Goal: Task Accomplishment & Management: Manage account settings

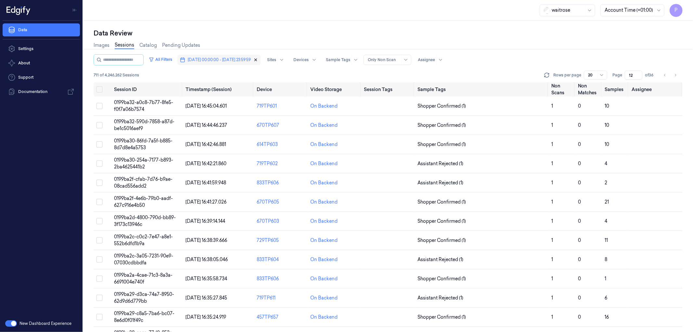
click at [258, 59] on icon "button" at bounding box center [255, 59] width 5 height 5
type input "1"
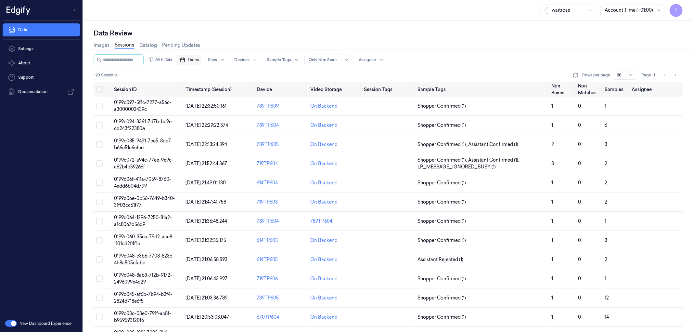
click at [199, 57] on span "Dates" at bounding box center [193, 60] width 11 height 6
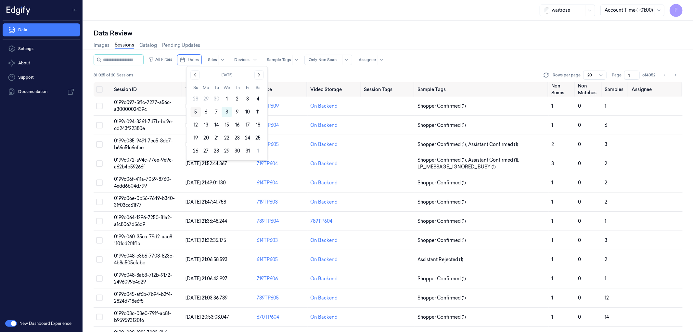
click at [196, 113] on button "5" at bounding box center [195, 112] width 10 height 10
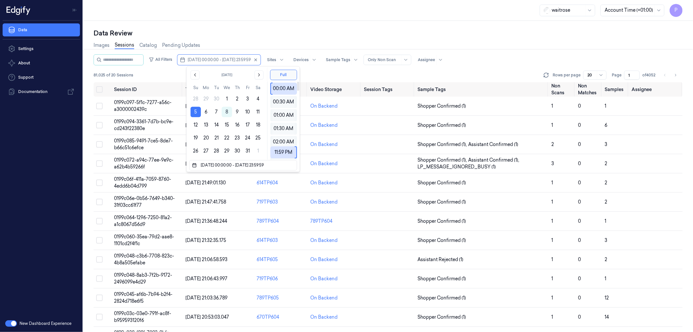
click at [390, 33] on div "Data Review" at bounding box center [388, 33] width 589 height 9
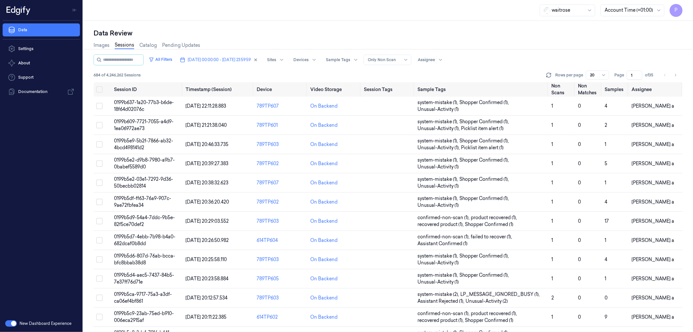
click at [633, 76] on input "1" at bounding box center [635, 74] width 16 height 9
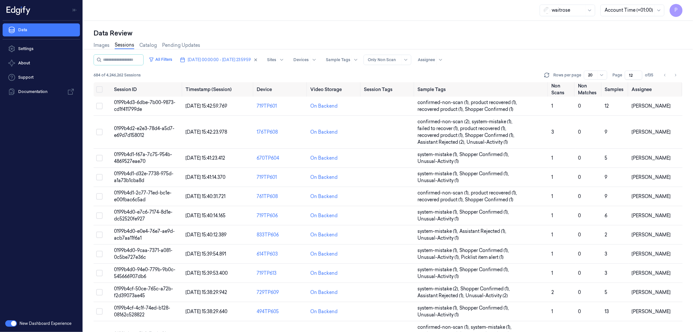
type input "12"
click at [520, 57] on div "All Filters 05/10/2025 00:00:00 - 05/10/2025 23:59:59 Sites Devices Sample Tags…" at bounding box center [388, 59] width 589 height 11
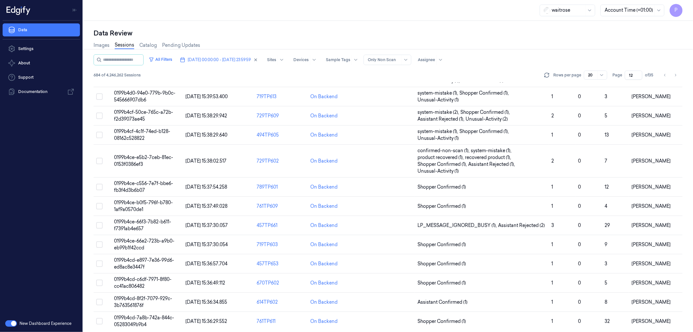
scroll to position [180, 0]
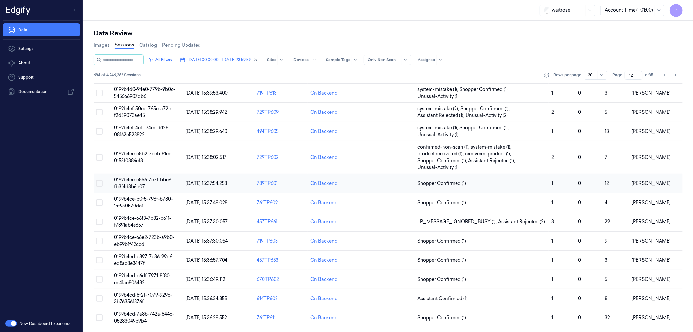
click at [99, 182] on button "Select row" at bounding box center [99, 183] width 6 height 6
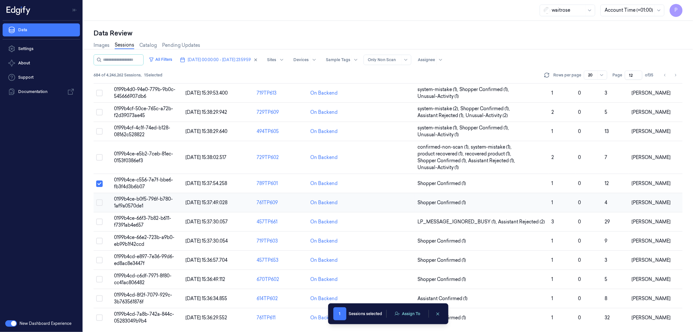
click at [100, 201] on button "Select row" at bounding box center [99, 202] width 6 height 6
click at [101, 222] on button "Select row" at bounding box center [99, 221] width 6 height 6
click at [97, 241] on button "Select row" at bounding box center [99, 240] width 6 height 6
click at [97, 260] on button "Select row" at bounding box center [99, 260] width 6 height 6
click at [99, 278] on button "Select row" at bounding box center [99, 279] width 6 height 6
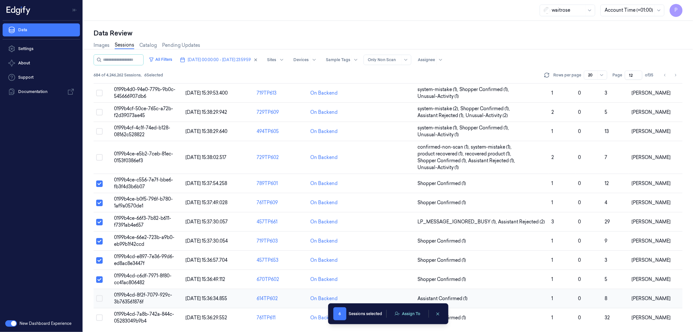
click at [97, 297] on button "Select row" at bounding box center [99, 298] width 6 height 6
click at [97, 317] on button "Select row" at bounding box center [99, 317] width 6 height 6
click at [405, 314] on button "Assign To" at bounding box center [407, 314] width 34 height 10
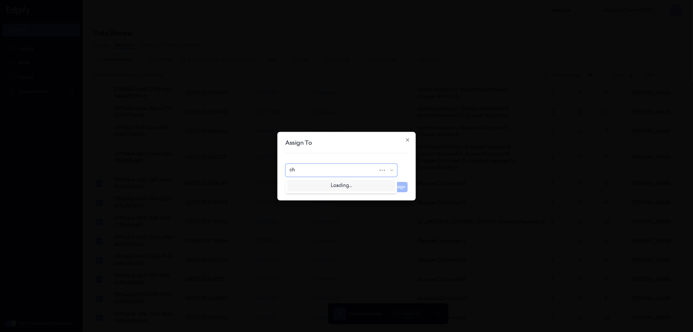
type input "cha"
click at [323, 197] on div "[PERSON_NAME] a" at bounding box center [340, 195] width 103 height 7
click at [396, 186] on button "Assign" at bounding box center [399, 187] width 18 height 10
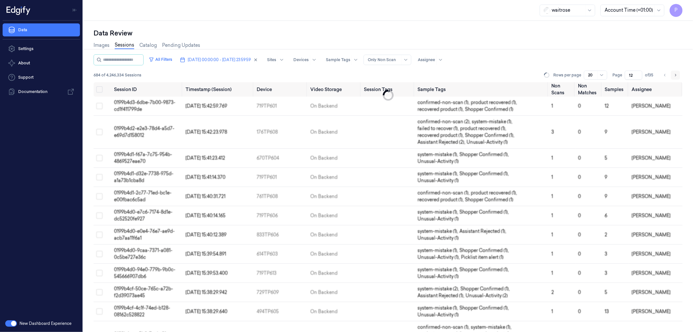
click at [675, 75] on icon "Go to next page" at bounding box center [675, 74] width 4 height 5
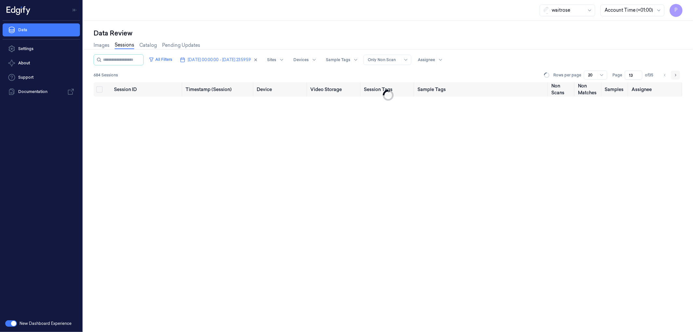
click at [675, 75] on icon "Go to next page" at bounding box center [675, 74] width 4 height 5
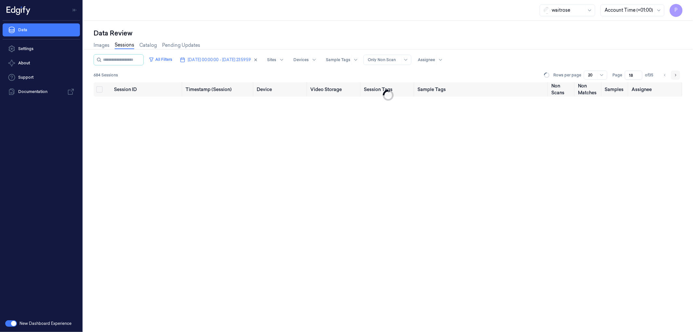
click at [675, 75] on icon "Go to next page" at bounding box center [675, 74] width 4 height 5
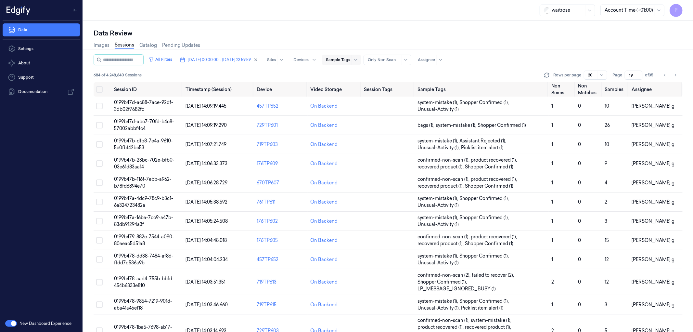
click at [258, 60] on icon "button" at bounding box center [255, 59] width 5 height 5
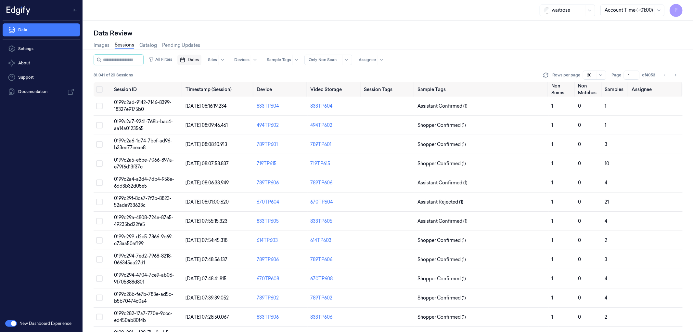
click at [196, 61] on span "Dates" at bounding box center [193, 60] width 11 height 6
click at [207, 112] on button "6" at bounding box center [206, 112] width 10 height 10
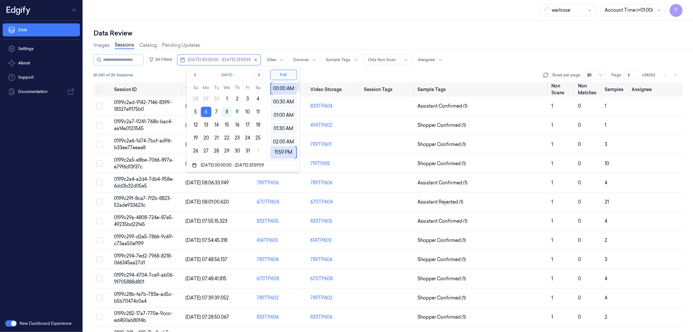
click at [444, 35] on div "Data Review" at bounding box center [388, 33] width 589 height 9
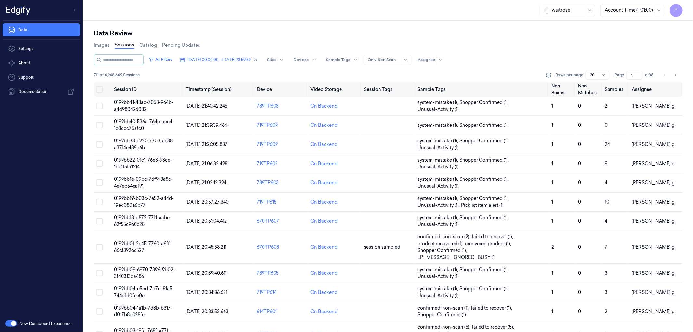
click at [632, 75] on input "1" at bounding box center [635, 74] width 16 height 9
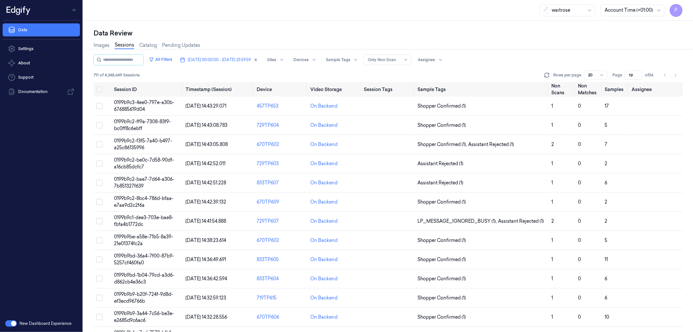
click at [618, 46] on div "Images Sessions Catalog Pending Updates" at bounding box center [388, 46] width 589 height 17
click at [663, 77] on button "Go to previous page" at bounding box center [664, 74] width 9 height 9
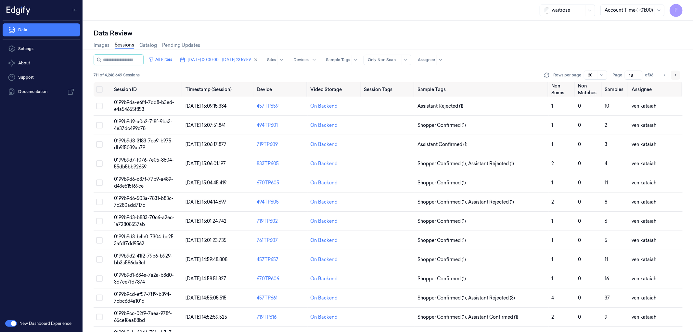
click at [674, 75] on icon "Go to next page" at bounding box center [675, 74] width 4 height 5
type input "19"
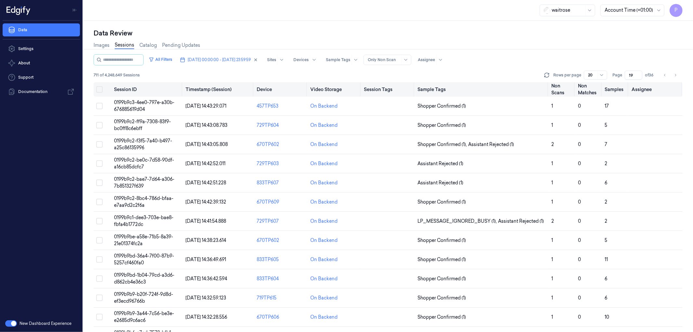
click at [102, 89] on button "Select all" at bounding box center [99, 89] width 6 height 6
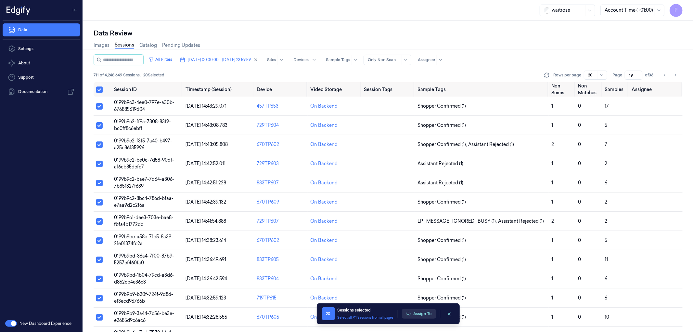
click at [421, 313] on button "Assign To" at bounding box center [419, 314] width 34 height 10
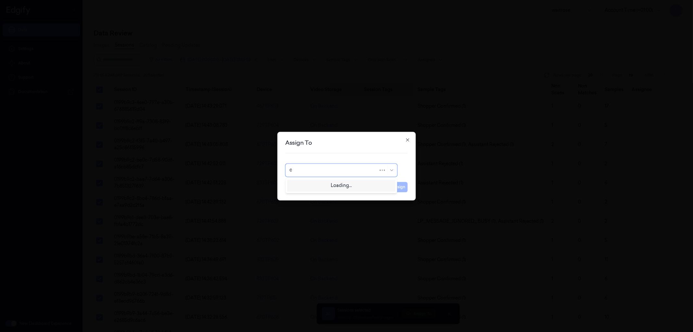
type input "ch"
click at [324, 198] on div "[PERSON_NAME] a" at bounding box center [340, 195] width 103 height 7
click at [392, 187] on button "Assign" at bounding box center [399, 187] width 18 height 10
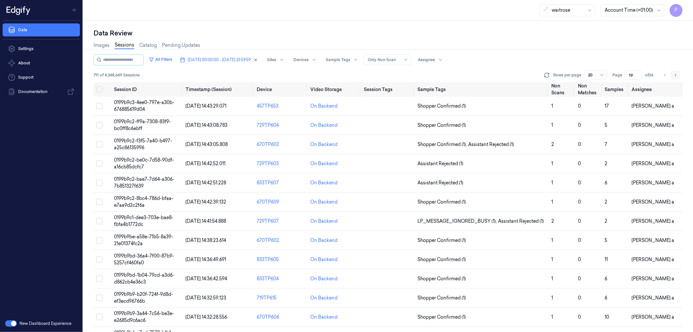
click at [674, 74] on icon "Go to next page" at bounding box center [675, 74] width 4 height 5
type input "20"
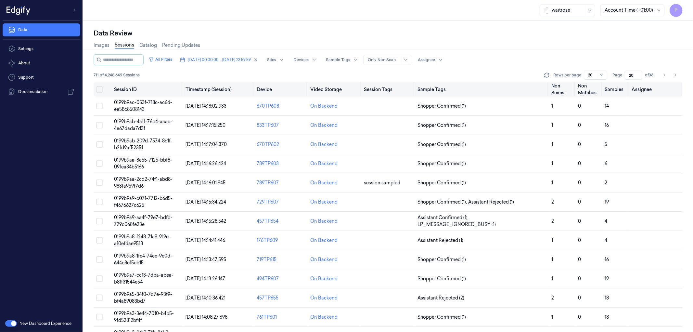
click at [100, 88] on button "Select all" at bounding box center [99, 89] width 6 height 6
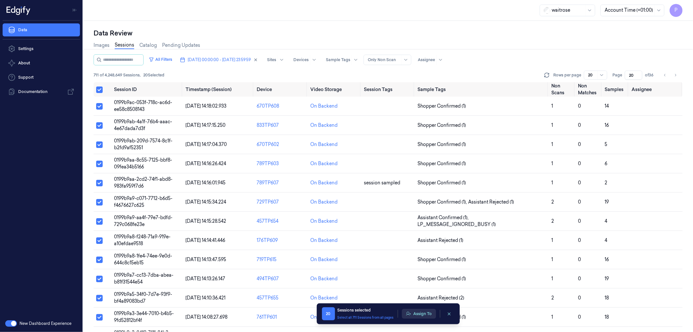
click at [426, 317] on button "Assign To" at bounding box center [419, 314] width 34 height 10
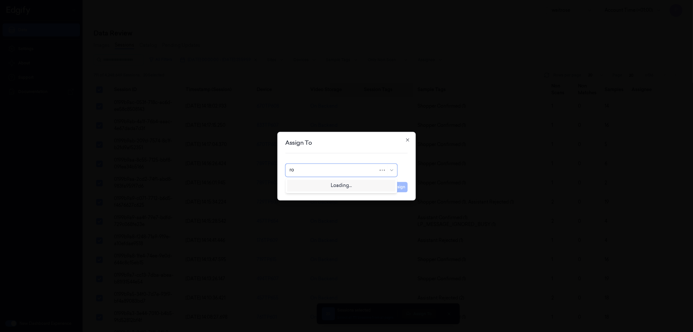
type input "roh"
click at [306, 183] on div "Rohith Acharya" at bounding box center [308, 184] width 39 height 7
click at [398, 186] on button "Assign" at bounding box center [399, 187] width 18 height 10
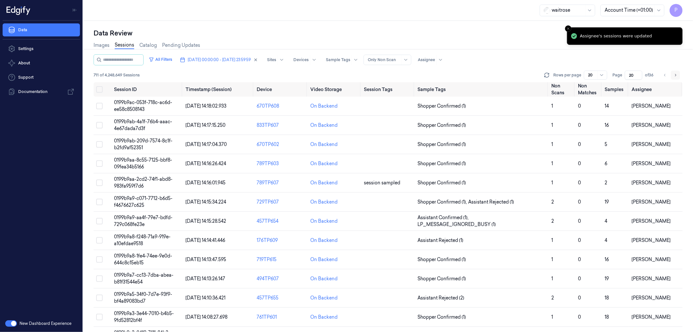
click at [677, 75] on icon "Go to next page" at bounding box center [675, 74] width 4 height 5
type input "21"
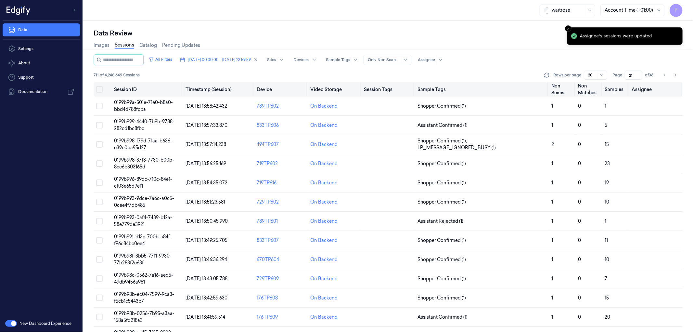
click at [99, 90] on button "Select all" at bounding box center [99, 89] width 6 height 6
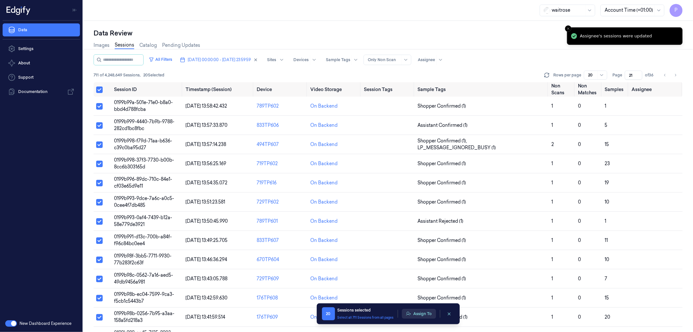
click at [421, 313] on button "Assign To" at bounding box center [419, 314] width 34 height 10
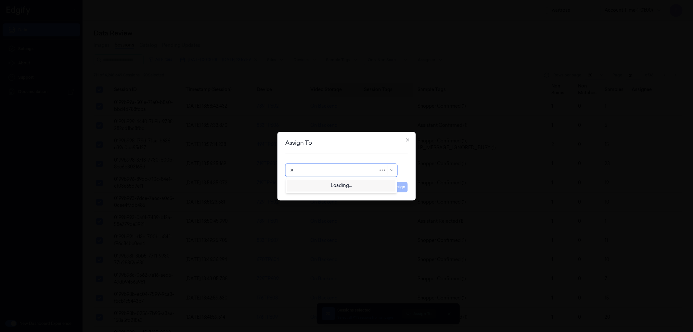
type input "ank"
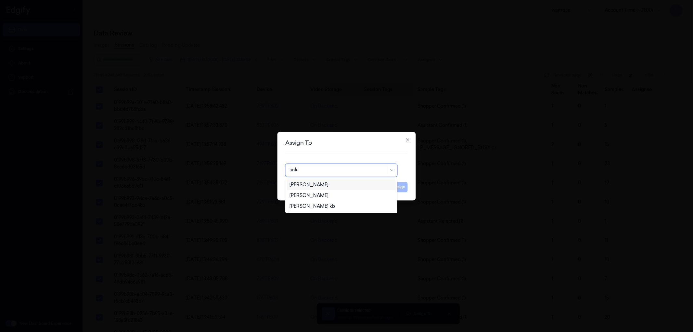
click at [314, 186] on div "[PERSON_NAME]" at bounding box center [308, 184] width 39 height 7
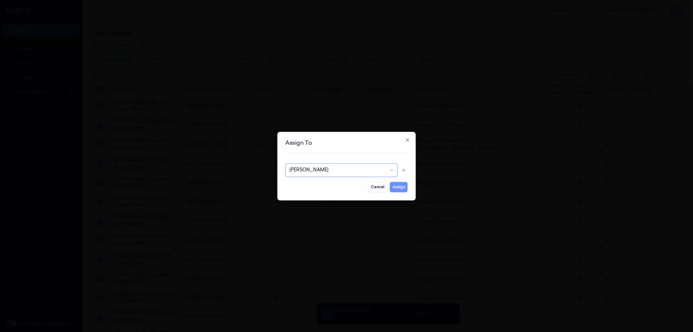
click at [397, 189] on button "Assign" at bounding box center [399, 187] width 18 height 10
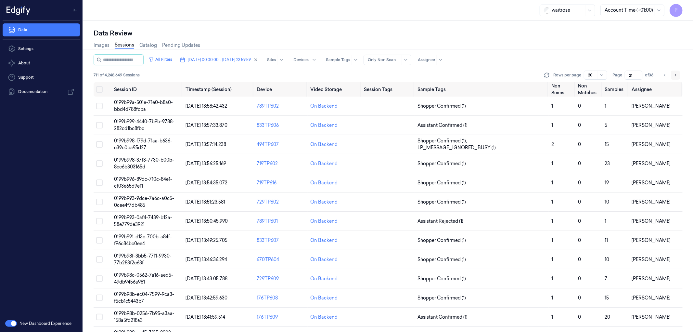
click at [674, 76] on icon "Go to next page" at bounding box center [675, 74] width 4 height 5
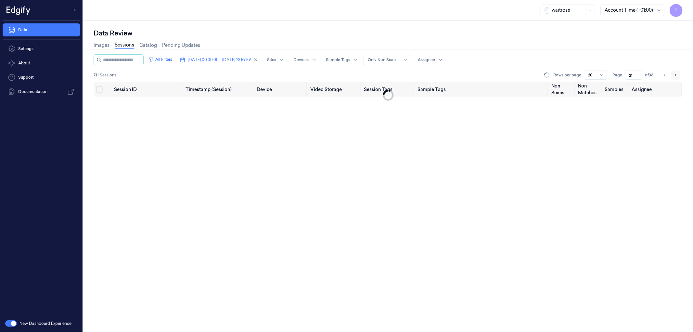
type input "22"
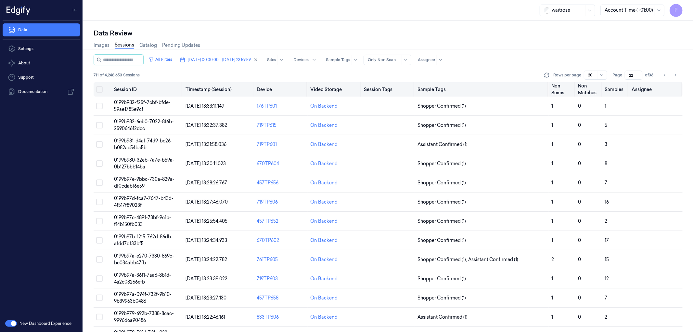
click at [101, 89] on button "Select all" at bounding box center [99, 89] width 6 height 6
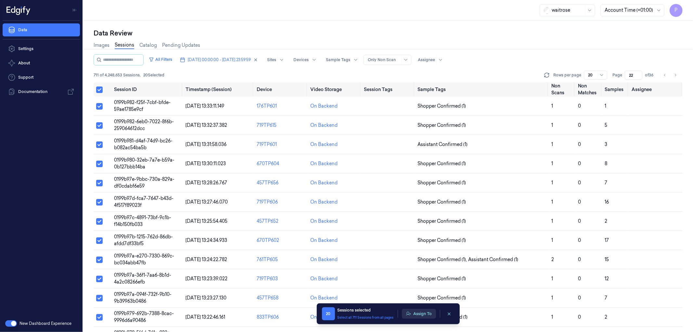
click at [420, 312] on button "Assign To" at bounding box center [419, 314] width 34 height 10
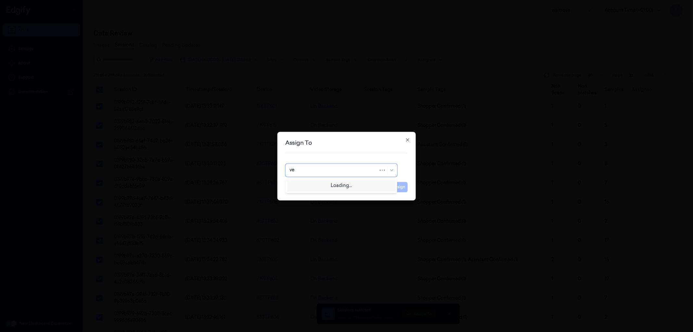
type input "ven"
click at [311, 184] on div "ven kataiah" at bounding box center [301, 184] width 25 height 7
click at [390, 185] on button "Assign" at bounding box center [399, 187] width 18 height 10
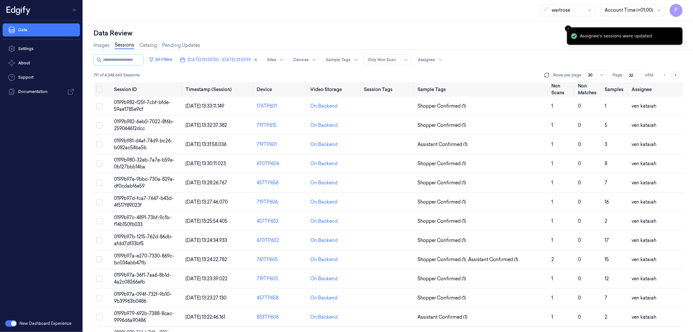
click at [674, 73] on icon "Go to next page" at bounding box center [675, 74] width 4 height 5
type input "23"
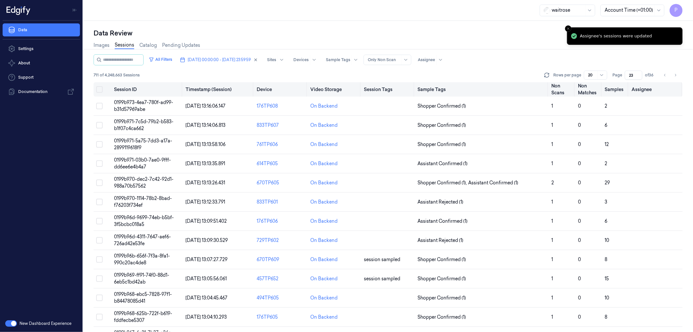
click at [101, 91] on button "Select all" at bounding box center [99, 89] width 6 height 6
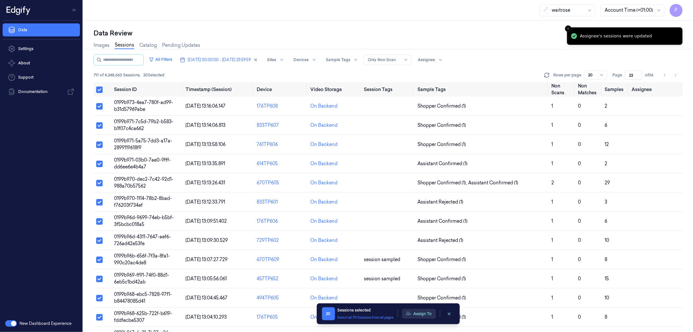
click at [419, 312] on button "Assign To" at bounding box center [419, 314] width 34 height 10
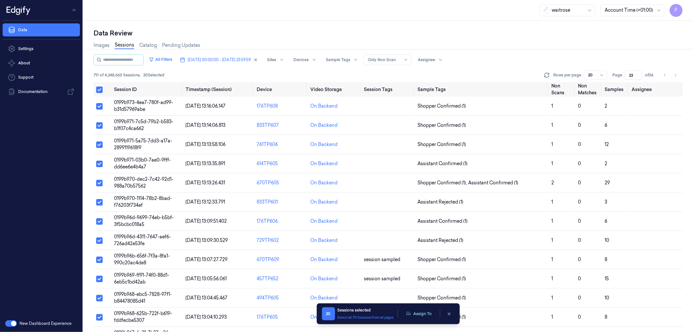
click at [419, 312] on button "Assign To" at bounding box center [419, 314] width 34 height 10
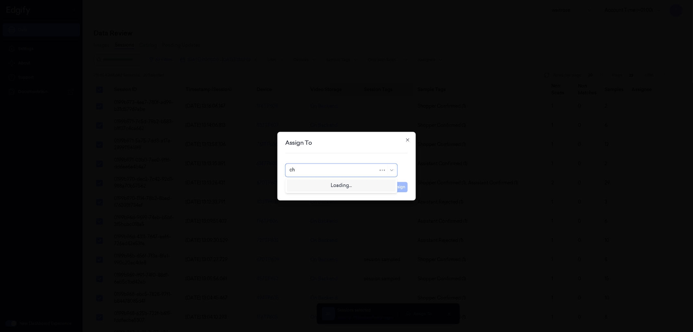
type input "cha"
click at [314, 193] on div "[PERSON_NAME] a" at bounding box center [340, 195] width 103 height 7
click at [395, 189] on button "Assign" at bounding box center [399, 187] width 18 height 10
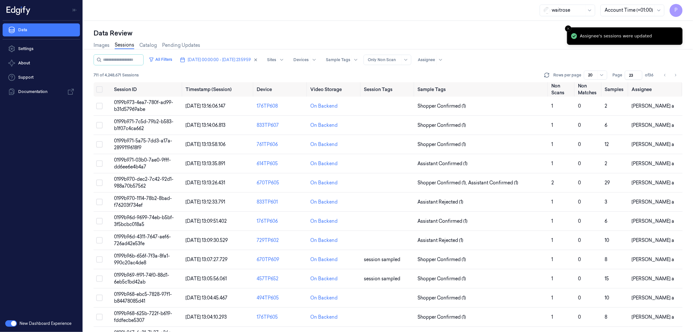
click at [675, 75] on icon "Go to next page" at bounding box center [675, 74] width 4 height 5
type input "24"
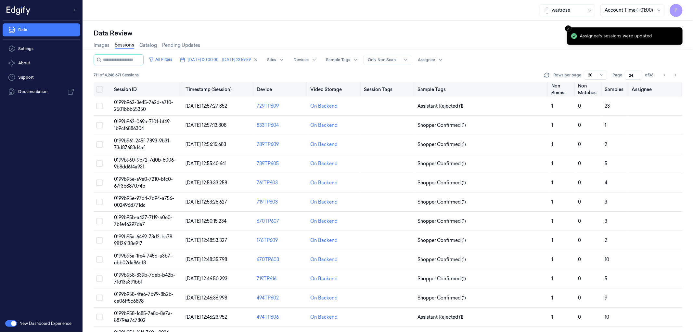
click at [101, 90] on button "Select all" at bounding box center [99, 89] width 6 height 6
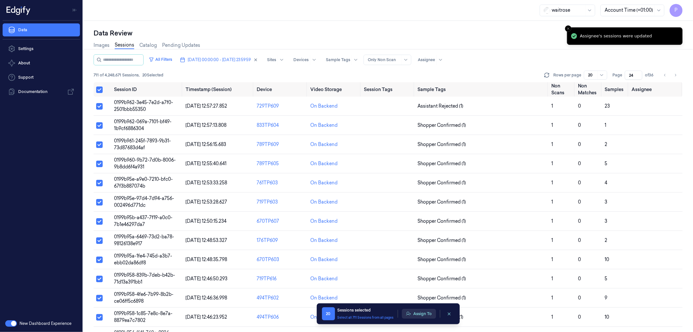
click at [407, 313] on icon "button" at bounding box center [408, 313] width 5 height 5
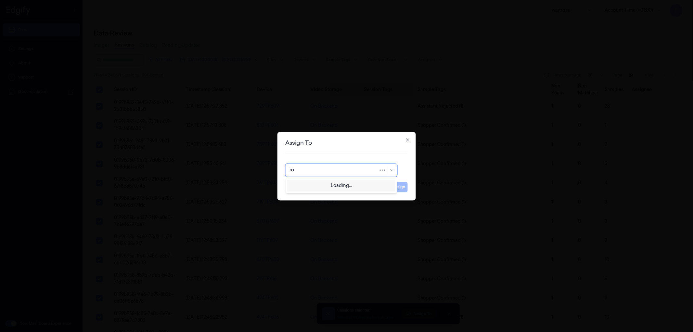
type input "roh"
click at [348, 186] on div "Rohith Acharya" at bounding box center [340, 184] width 103 height 7
click at [399, 186] on button "Assign" at bounding box center [399, 187] width 18 height 10
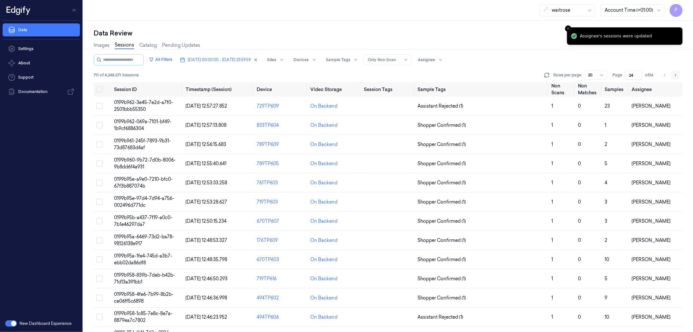
click at [674, 73] on icon "Go to next page" at bounding box center [675, 74] width 4 height 5
type input "25"
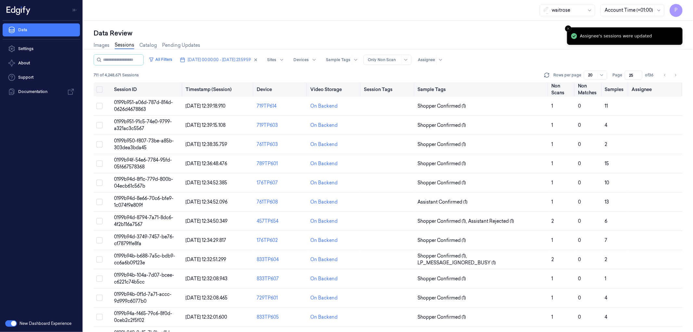
click at [99, 89] on button "Select all" at bounding box center [99, 89] width 6 height 6
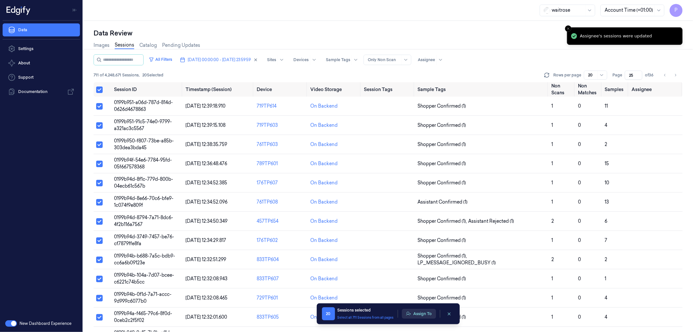
click at [421, 314] on button "Assign To" at bounding box center [419, 314] width 34 height 10
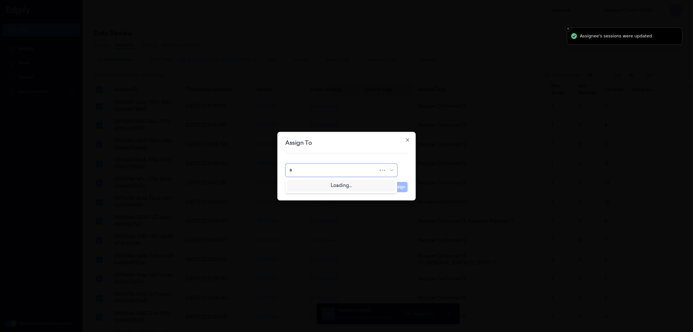
type input "an"
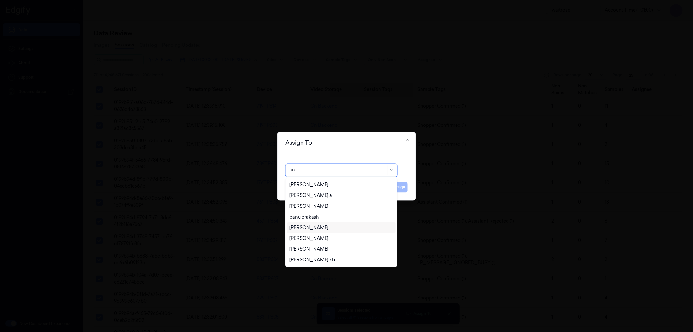
click at [302, 229] on div "[PERSON_NAME]" at bounding box center [308, 227] width 39 height 7
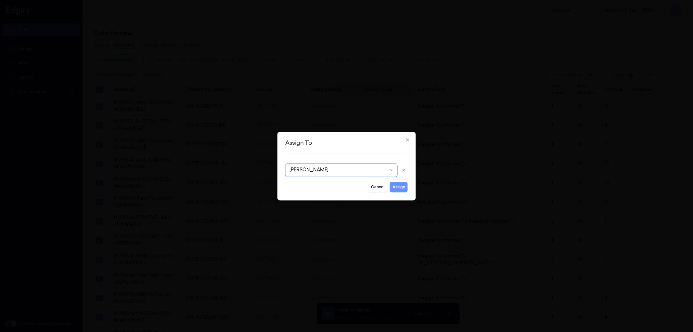
click at [397, 185] on button "Assign" at bounding box center [399, 187] width 18 height 10
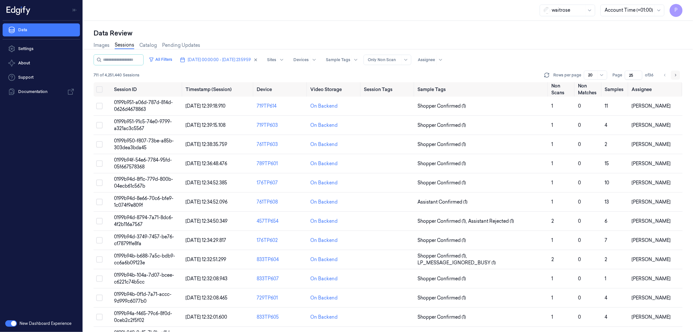
click at [676, 75] on icon "Go to next page" at bounding box center [675, 74] width 4 height 5
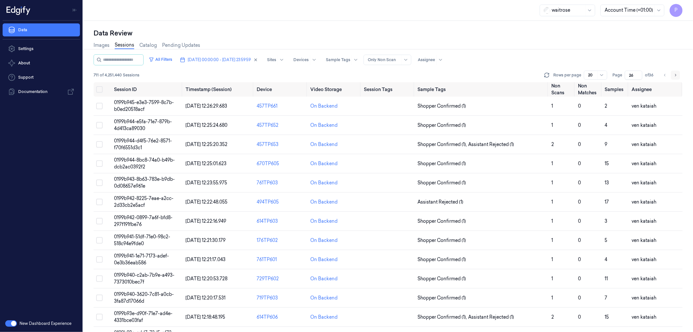
click at [676, 75] on icon "Go to next page" at bounding box center [675, 74] width 4 height 5
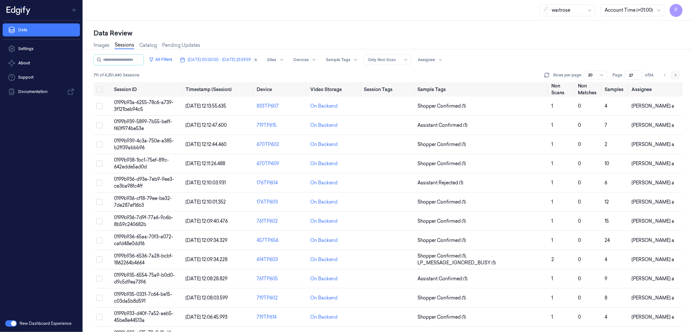
click at [676, 75] on icon "Go to next page" at bounding box center [675, 74] width 4 height 5
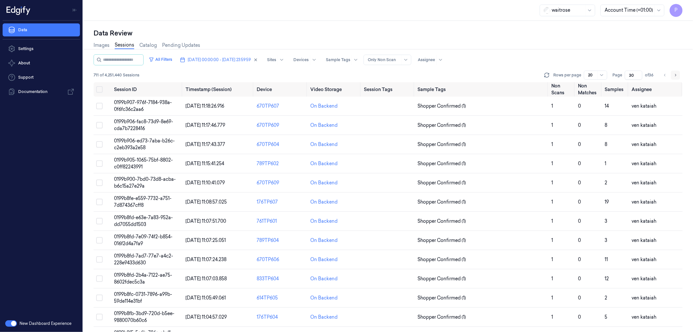
click at [676, 75] on icon "Go to next page" at bounding box center [675, 74] width 4 height 5
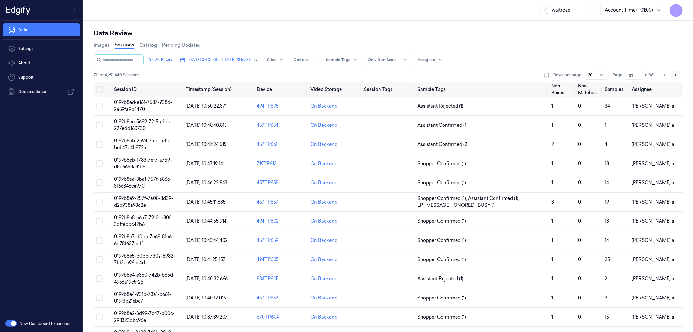
click at [676, 75] on icon "Go to next page" at bounding box center [675, 74] width 4 height 5
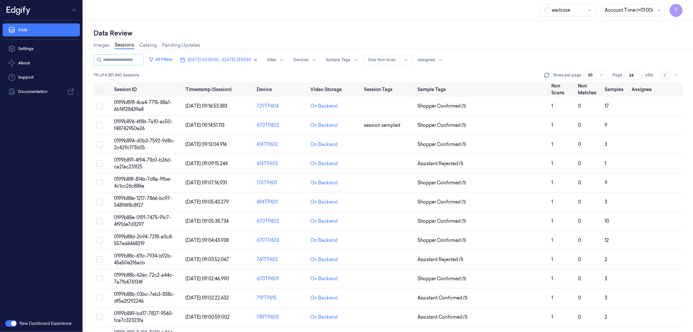
click at [665, 74] on icon "Go to previous page" at bounding box center [664, 75] width 1 height 2
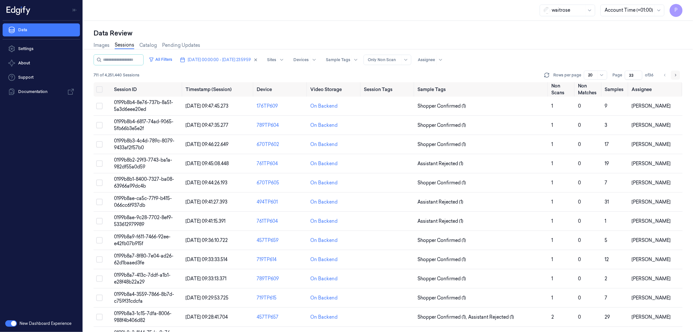
click at [675, 73] on icon "Go to next page" at bounding box center [675, 74] width 4 height 5
type input "34"
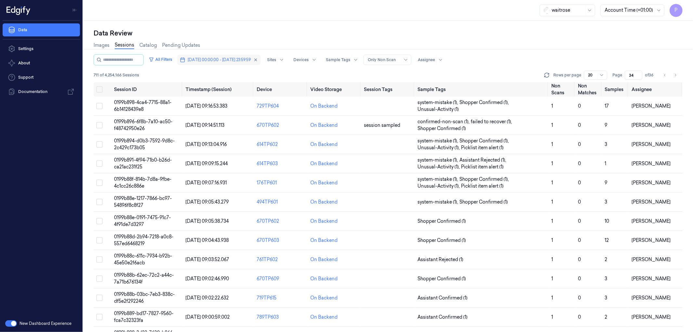
click at [231, 59] on span "[DATE] 00:00:00 - [DATE] 23:59:59" at bounding box center [219, 60] width 63 height 6
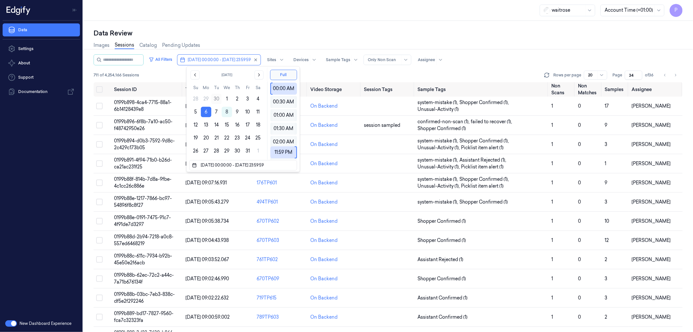
click at [216, 97] on button "30" at bounding box center [216, 99] width 10 height 10
type input "30/09/2025 00:00:00 - 30/09/2025 23:59:59"
click at [242, 34] on div "Data Review" at bounding box center [388, 33] width 589 height 9
type input "1"
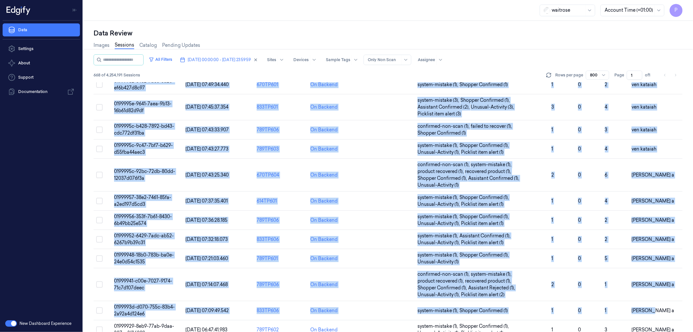
scroll to position [12944, 0]
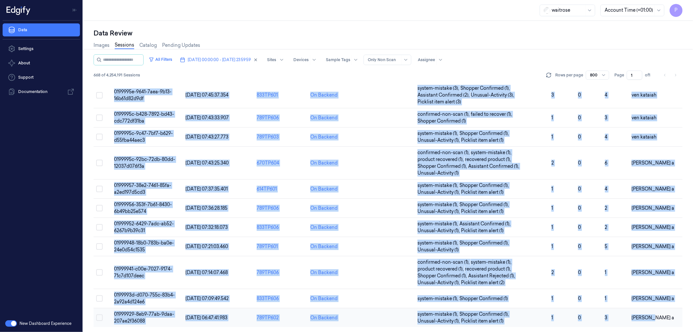
drag, startPoint x: 89, startPoint y: 86, endPoint x: 658, endPoint y: 311, distance: 612.1
click at [658, 311] on div "Data Review Images Sessions Catalog Pending Updates All Filters [DATE] 00:00:00…" at bounding box center [388, 176] width 610 height 311
click at [229, 60] on span "30/09/2025 00:00:00 - 30/09/2025 23:59:59" at bounding box center [219, 60] width 63 height 6
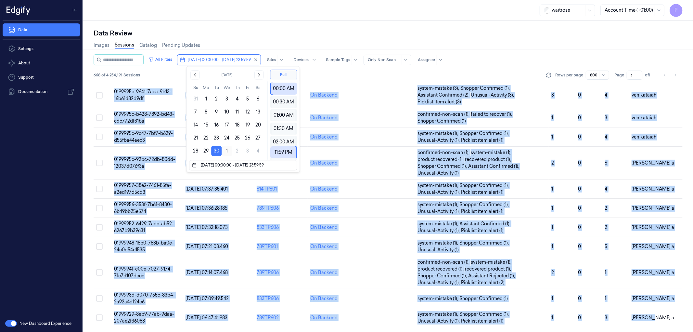
click at [229, 151] on button "1" at bounding box center [227, 151] width 10 height 10
type input "01/10/2025 00:00:00 - 01/10/2025 23:59:59"
click at [283, 35] on div "Data Review" at bounding box center [388, 33] width 589 height 9
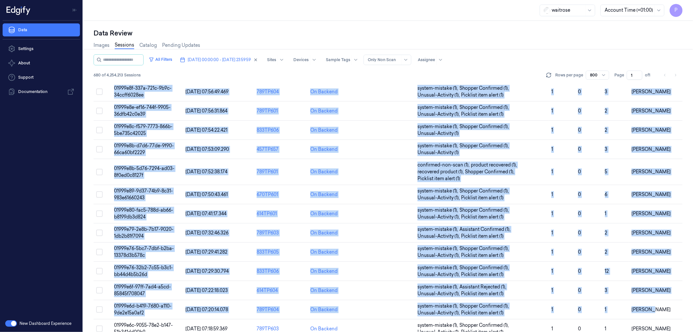
scroll to position [13174, 0]
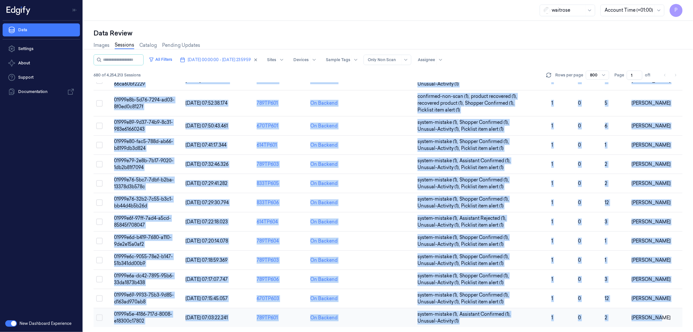
drag, startPoint x: 90, startPoint y: 87, endPoint x: 661, endPoint y: 316, distance: 614.8
click at [661, 316] on div "Data Review Images Sessions Catalog Pending Updates All Filters 01/10/2025 00:0…" at bounding box center [388, 176] width 610 height 311
click at [212, 57] on span "01/10/2025 00:00:00 - 01/10/2025 23:59:59" at bounding box center [219, 60] width 63 height 6
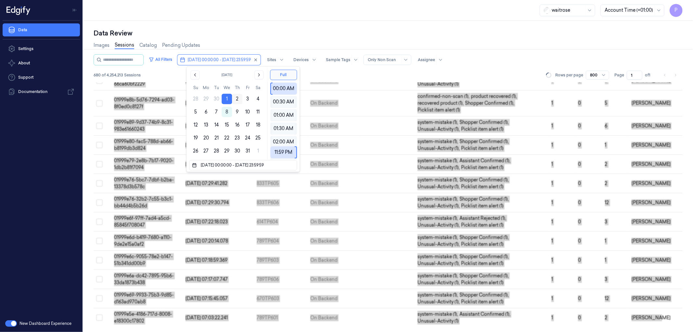
click at [236, 97] on button "2" at bounding box center [237, 99] width 10 height 10
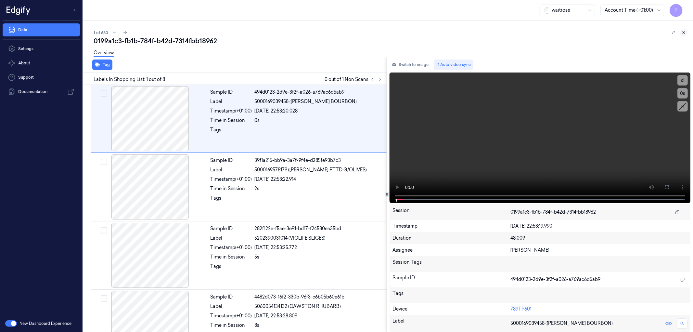
click at [684, 31] on icon at bounding box center [683, 32] width 5 height 5
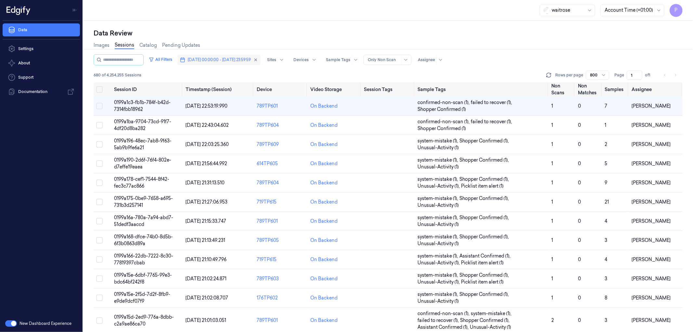
click at [229, 59] on span "01/10/2025 00:00:00 - 01/10/2025 23:59:59" at bounding box center [219, 60] width 63 height 6
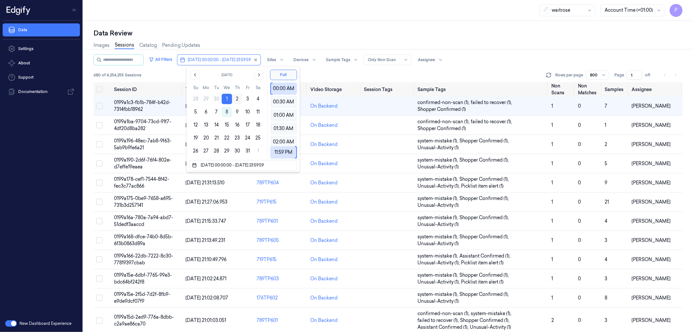
click at [235, 99] on button "2" at bounding box center [237, 99] width 10 height 10
click at [235, 98] on button "2" at bounding box center [237, 99] width 10 height 10
type input "02/10/2025 00:00:00 - 02/10/2025 23:59:59"
click at [238, 40] on div "Images Sessions Catalog Pending Updates" at bounding box center [388, 46] width 589 height 17
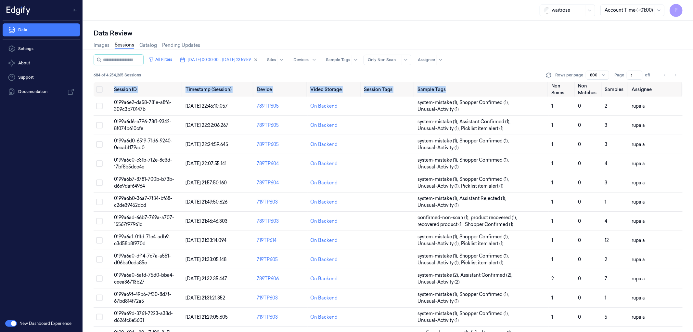
drag, startPoint x: 92, startPoint y: 88, endPoint x: 515, endPoint y: 52, distance: 425.0
click at [524, 66] on div "Data Review Images Sessions Catalog Pending Updates All Filters 02/10/2025 00:0…" at bounding box center [388, 176] width 610 height 311
click at [514, 45] on div "Images Sessions Catalog Pending Updates" at bounding box center [388, 46] width 589 height 17
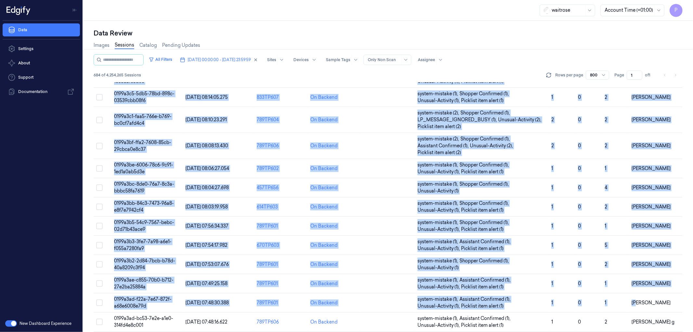
scroll to position [13237, 0]
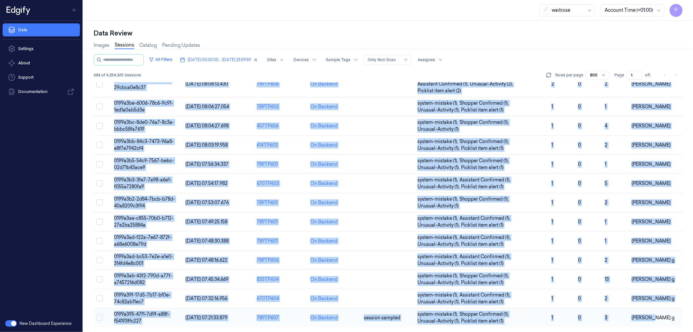
drag, startPoint x: 188, startPoint y: 176, endPoint x: 653, endPoint y: 319, distance: 486.2
click at [653, 319] on div "Data Review Images Sessions Catalog Pending Updates All Filters 02/10/2025 00:0…" at bounding box center [388, 176] width 610 height 311
click at [229, 60] on span "02/10/2025 00:00:00 - 02/10/2025 23:59:59" at bounding box center [219, 60] width 63 height 6
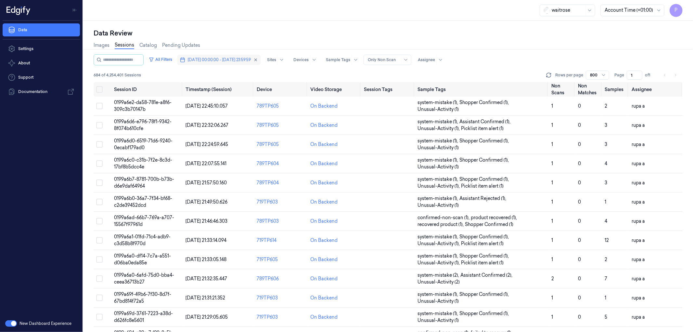
click at [243, 57] on span "02/10/2025 00:00:00 - 02/10/2025 23:59:59" at bounding box center [219, 60] width 63 height 6
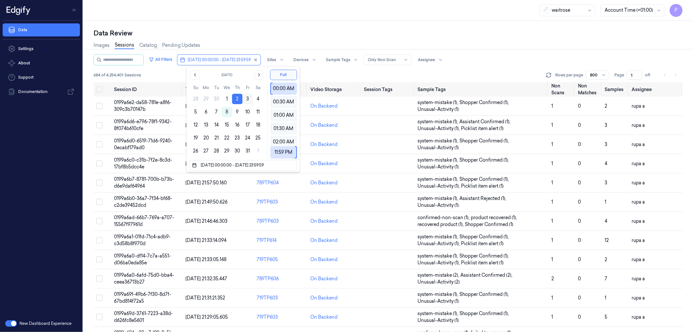
click at [248, 98] on button "3" at bounding box center [247, 99] width 10 height 10
type input "03/10/2025 00:00:00 - 03/10/2025 23:59:59"
click at [263, 33] on div "Data Review" at bounding box center [388, 33] width 589 height 9
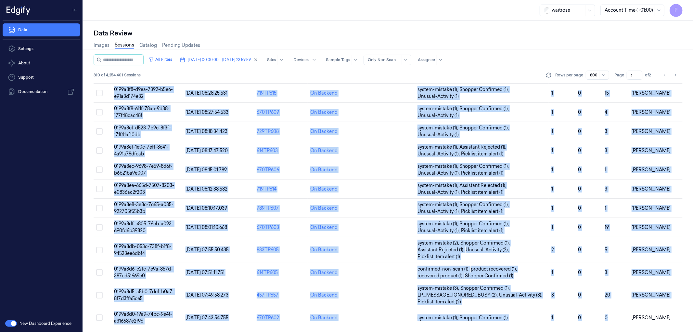
scroll to position [15654, 0]
drag, startPoint x: 91, startPoint y: 89, endPoint x: 662, endPoint y: 314, distance: 613.1
click at [662, 314] on div "Data Review Images Sessions Catalog Pending Updates All Filters 03/10/2025 00:0…" at bounding box center [388, 176] width 610 height 311
click at [676, 75] on icon "Go to next page" at bounding box center [675, 74] width 4 height 5
click at [649, 57] on div "All Filters 03/10/2025 00:00:00 - 03/10/2025 23:59:59 Sites Devices Sample Tags…" at bounding box center [388, 59] width 589 height 11
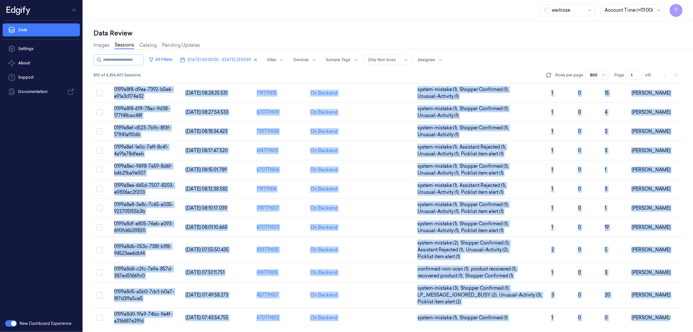
type input "2"
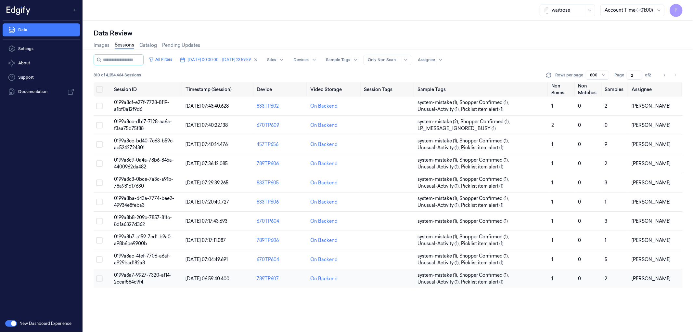
drag, startPoint x: 93, startPoint y: 103, endPoint x: 672, endPoint y: 285, distance: 607.5
click at [672, 285] on div "Data Review Images Sessions Catalog Pending Updates All Filters 03/10/2025 00:0…" at bounding box center [388, 176] width 610 height 311
click at [239, 37] on div "Data Review" at bounding box center [388, 33] width 589 height 9
click at [244, 59] on span "03/10/2025 00:00:00 - 03/10/2025 23:59:59" at bounding box center [219, 60] width 63 height 6
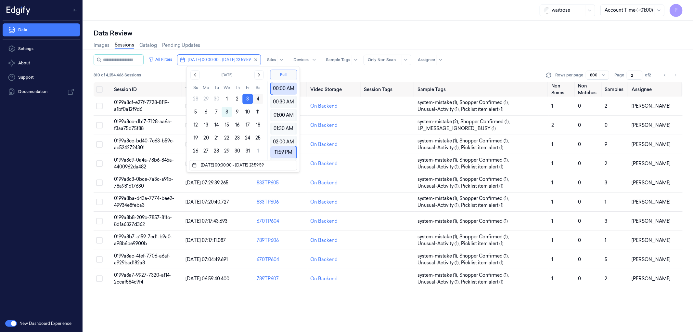
click at [257, 99] on button "4" at bounding box center [258, 99] width 10 height 10
type input "04/10/2025 00:00:00 - 04/10/2025 23:59:59"
click at [265, 38] on div "Images Sessions Catalog Pending Updates" at bounding box center [388, 46] width 589 height 17
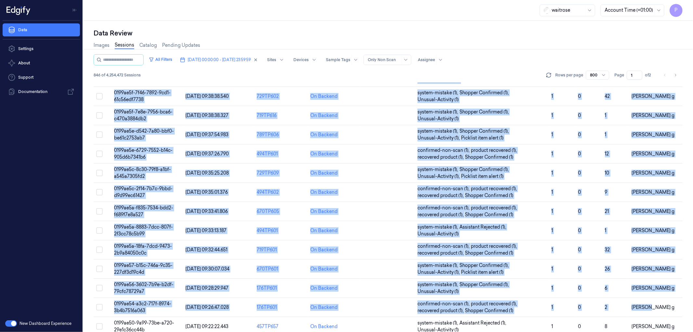
scroll to position [15640, 0]
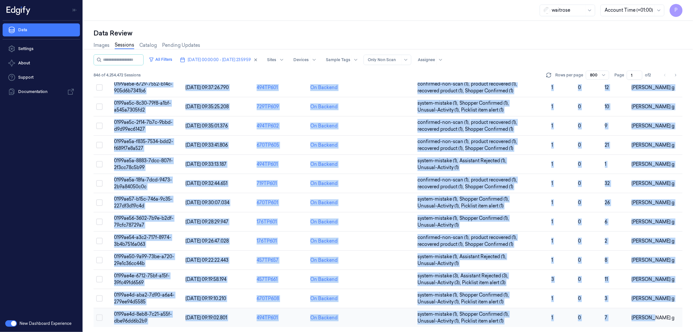
drag, startPoint x: 91, startPoint y: 86, endPoint x: 655, endPoint y: 317, distance: 609.8
click at [655, 317] on div "Data Review Images Sessions Catalog Pending Updates All Filters 04/10/2025 00:0…" at bounding box center [388, 176] width 610 height 311
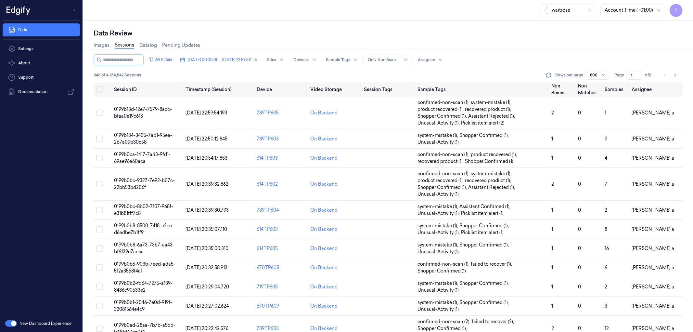
click at [628, 38] on div "Images Sessions Catalog Pending Updates" at bounding box center [388, 46] width 589 height 17
click at [676, 74] on icon "Go to next page" at bounding box center [675, 74] width 4 height 5
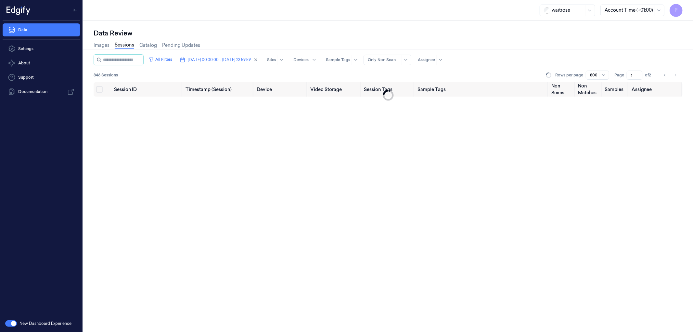
type input "2"
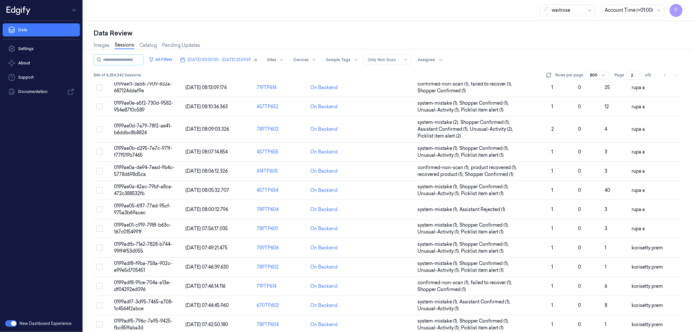
scroll to position [665, 0]
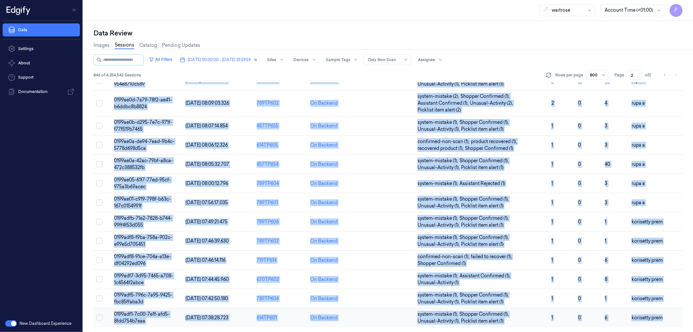
drag, startPoint x: 90, startPoint y: 85, endPoint x: 663, endPoint y: 317, distance: 618.5
click at [663, 317] on div "Data Review Images Sessions Catalog Pending Updates All Filters 04/10/2025 00:0…" at bounding box center [388, 176] width 610 height 311
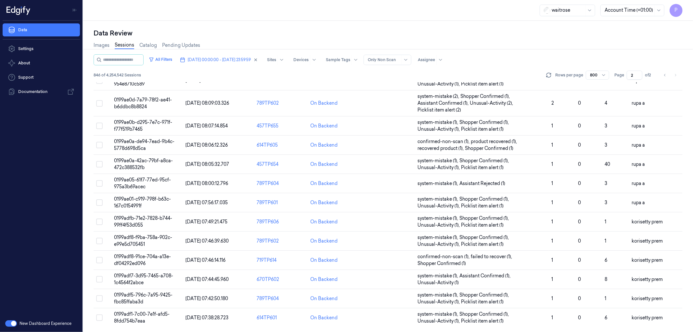
click at [510, 48] on div "Images Sessions Catalog Pending Updates" at bounding box center [388, 46] width 589 height 17
click at [211, 60] on span "04/10/2025 00:00:00 - 04/10/2025 23:59:59" at bounding box center [219, 60] width 63 height 6
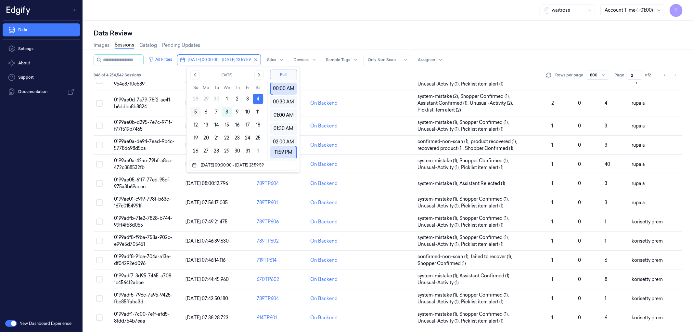
click at [197, 113] on button "5" at bounding box center [195, 112] width 10 height 10
type input "05/10/2025 00:00:00 - 05/10/2025 23:59:59"
click at [281, 41] on div "Images Sessions Catalog Pending Updates" at bounding box center [388, 46] width 589 height 17
type input "1"
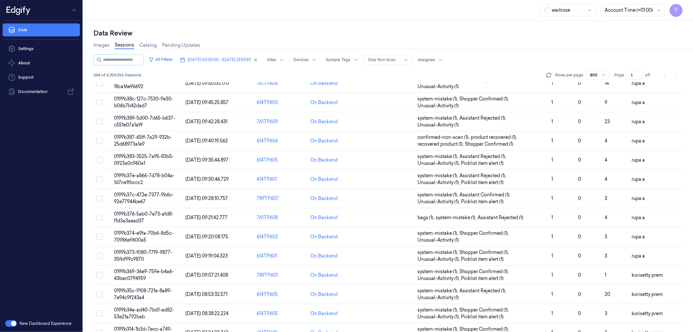
scroll to position [13367, 0]
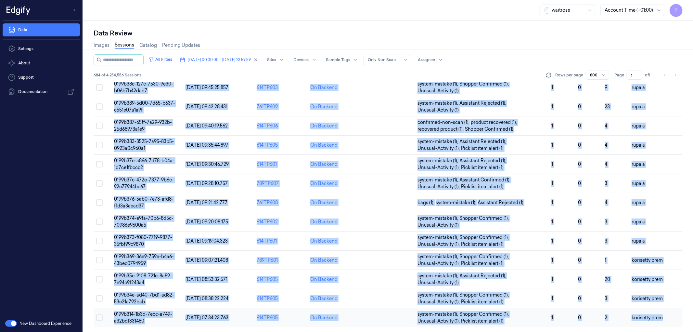
drag, startPoint x: 88, startPoint y: 88, endPoint x: 664, endPoint y: 314, distance: 619.5
click at [664, 314] on div "Data Review Images Sessions Catalog Pending Updates All Filters 05/10/2025 00:0…" at bounding box center [388, 176] width 610 height 311
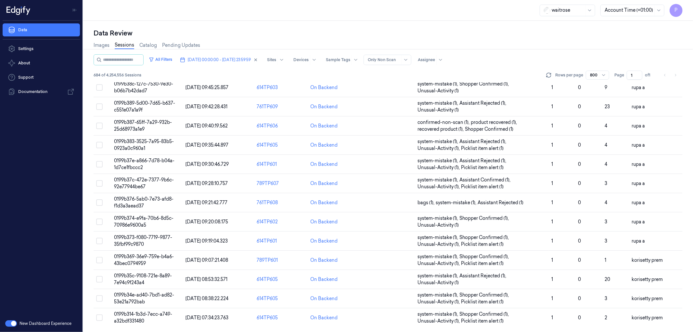
click at [553, 56] on div "All Filters 05/10/2025 00:00:00 - 05/10/2025 23:59:59 Sites Devices Sample Tags…" at bounding box center [388, 59] width 589 height 11
click at [215, 58] on span "05/10/2025 00:00:00 - 05/10/2025 23:59:59" at bounding box center [219, 60] width 63 height 6
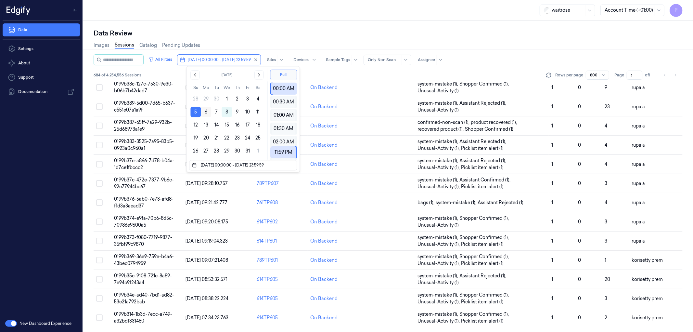
click at [204, 112] on button "6" at bounding box center [206, 112] width 10 height 10
click at [205, 112] on button "6" at bounding box center [206, 112] width 10 height 10
type input "[DATE] 00:00:00 - [DATE] 23:59:59"
click at [299, 21] on div "Data Review Images Sessions Catalog Pending Updates All Filters 06/10/2025 00:0…" at bounding box center [388, 176] width 610 height 311
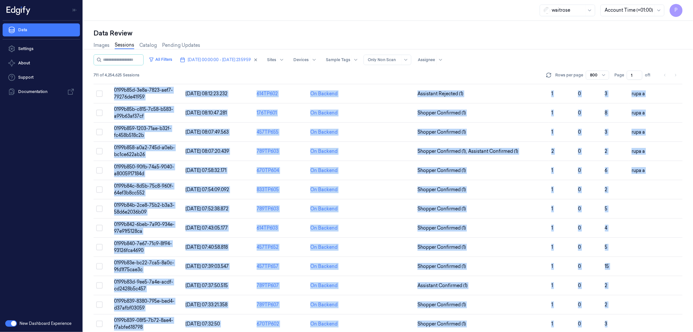
scroll to position [13851, 0]
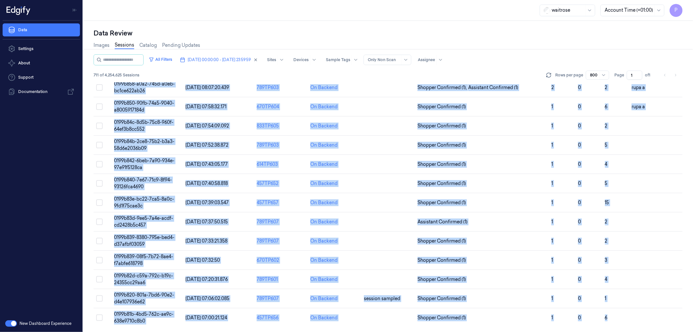
drag, startPoint x: 92, startPoint y: 88, endPoint x: 658, endPoint y: 329, distance: 615.3
click at [658, 329] on div "Data Review Images Sessions Catalog Pending Updates All Filters 06/10/2025 00:0…" at bounding box center [388, 176] width 610 height 311
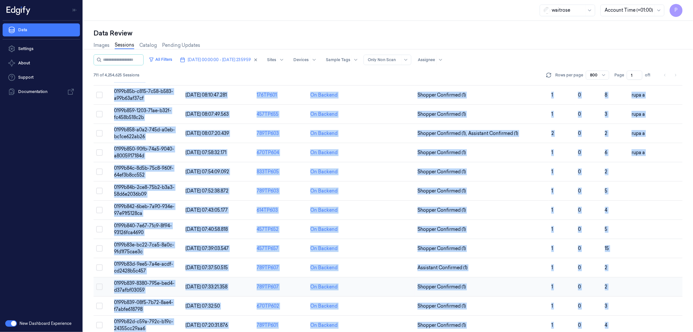
scroll to position [13803, 0]
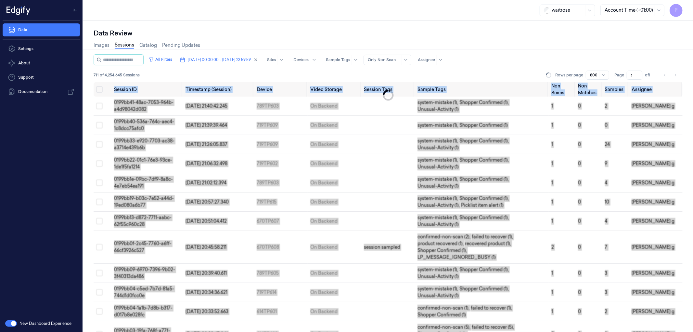
click at [600, 36] on div "Data Review" at bounding box center [388, 33] width 589 height 9
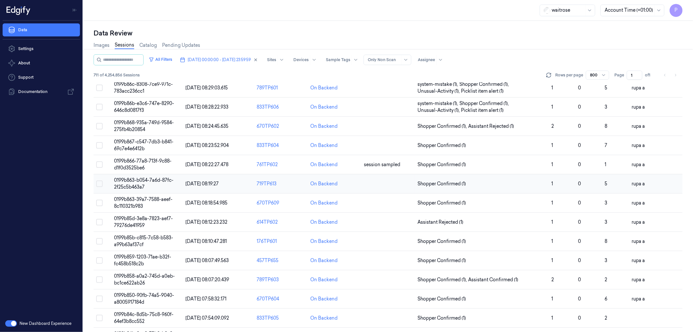
scroll to position [13872, 0]
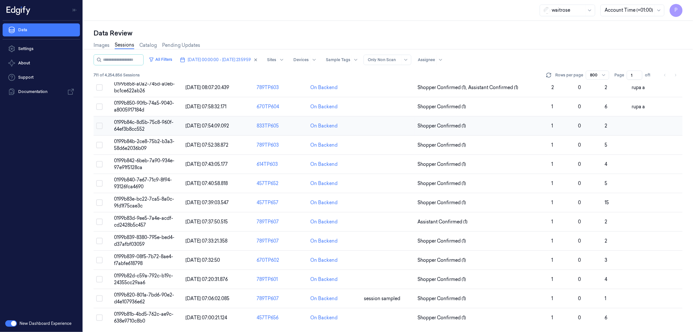
click at [100, 127] on button "Select row" at bounding box center [99, 125] width 6 height 6
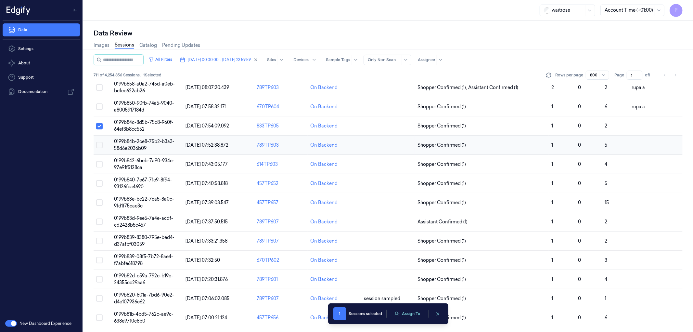
click at [97, 144] on button "Select row" at bounding box center [99, 145] width 6 height 6
click at [98, 163] on button "Select row" at bounding box center [99, 164] width 6 height 6
click at [97, 184] on button "Select row" at bounding box center [99, 183] width 6 height 6
click at [98, 203] on button "Select row" at bounding box center [99, 202] width 6 height 6
click at [98, 220] on button "Select row" at bounding box center [99, 221] width 6 height 6
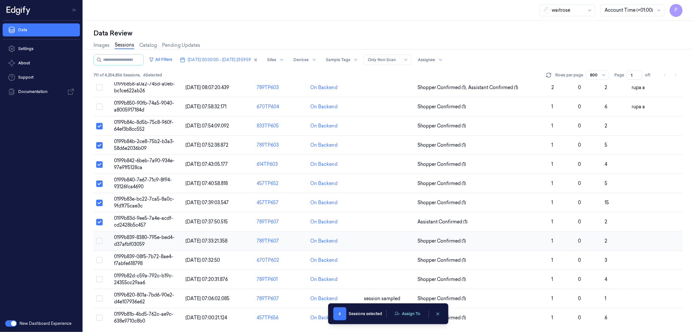
click at [99, 241] on button "Select row" at bounding box center [99, 240] width 6 height 6
click at [99, 257] on button "Select row" at bounding box center [99, 260] width 6 height 6
click at [98, 276] on button "Select row" at bounding box center [99, 279] width 6 height 6
click at [98, 296] on button "Select row" at bounding box center [99, 298] width 6 height 6
click at [97, 316] on button "Select row" at bounding box center [99, 317] width 6 height 6
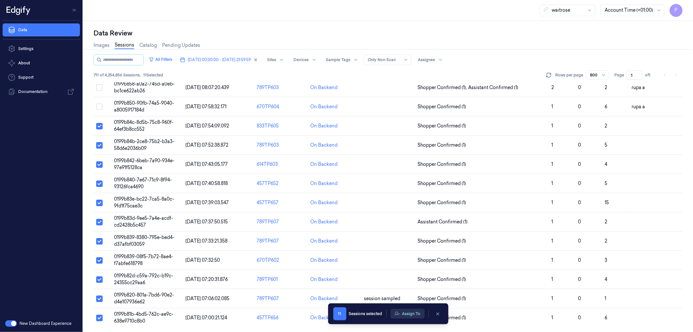
click at [411, 313] on button "Assign To" at bounding box center [407, 314] width 34 height 10
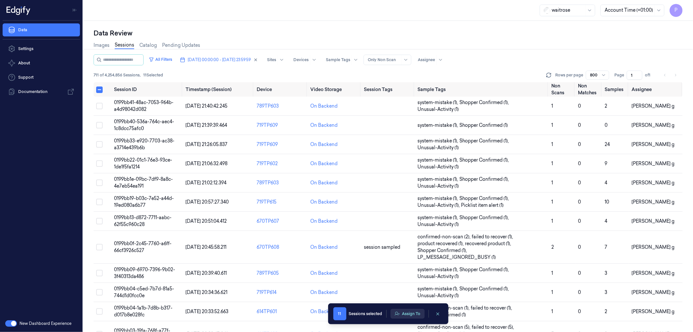
click at [404, 314] on button "Assign To" at bounding box center [407, 314] width 34 height 10
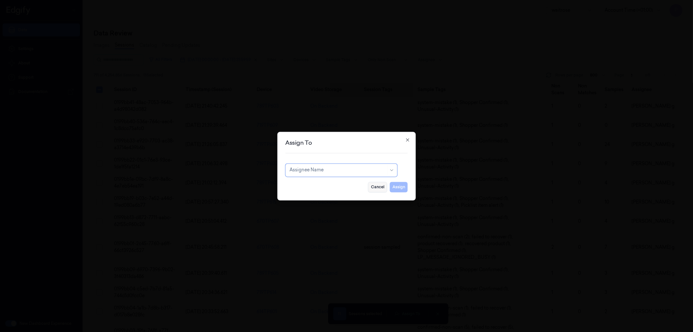
click at [375, 186] on button "Cancel" at bounding box center [377, 187] width 19 height 10
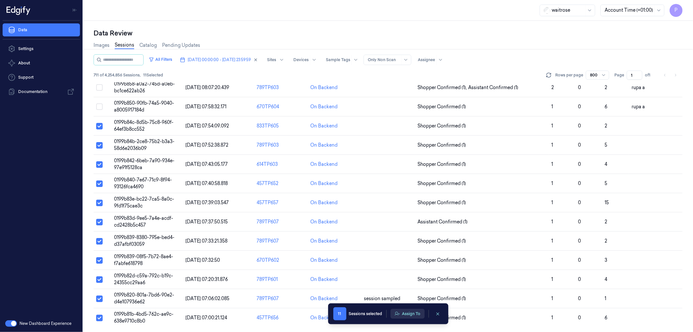
click at [409, 314] on button "Assign To" at bounding box center [407, 314] width 34 height 10
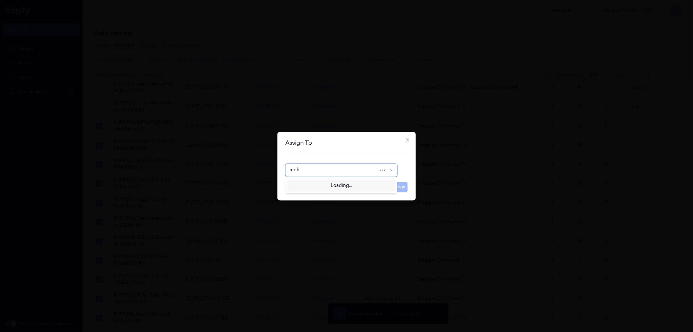
type input "moha"
click at [318, 183] on div "[PERSON_NAME]" at bounding box center [340, 184] width 103 height 7
click at [399, 187] on button "Assign" at bounding box center [399, 187] width 18 height 10
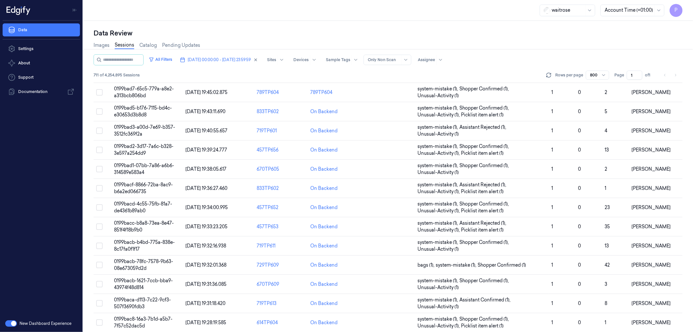
scroll to position [0, 0]
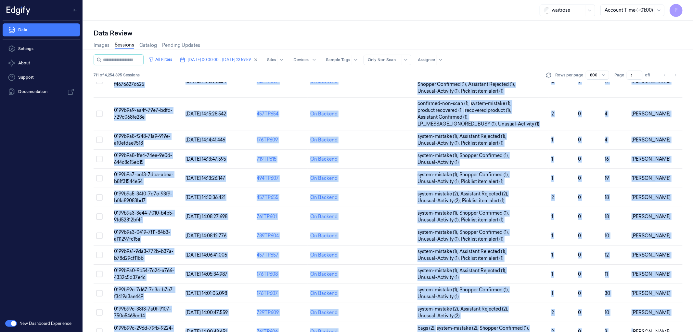
drag, startPoint x: 95, startPoint y: 90, endPoint x: 631, endPoint y: 343, distance: 592.6
click at [631, 331] on html "P Data Settings About Support Documentation New Dashboard Experience waitrose A…" at bounding box center [346, 166] width 693 height 332
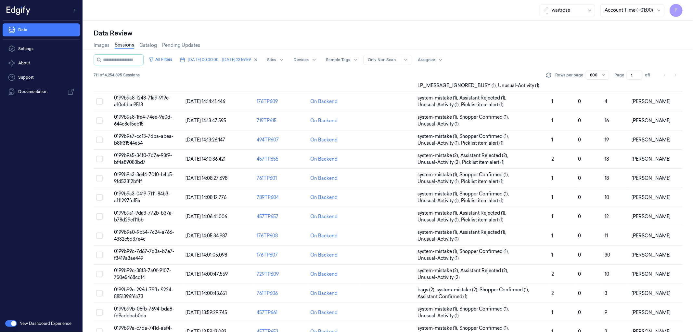
click at [560, 33] on div "Data Review" at bounding box center [388, 33] width 589 height 9
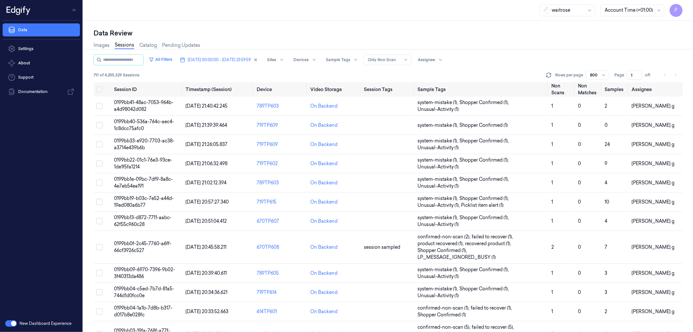
click at [632, 73] on input "1" at bounding box center [635, 74] width 16 height 9
drag, startPoint x: 633, startPoint y: 75, endPoint x: 629, endPoint y: 75, distance: 3.6
click at [629, 75] on input "1" at bounding box center [635, 74] width 16 height 9
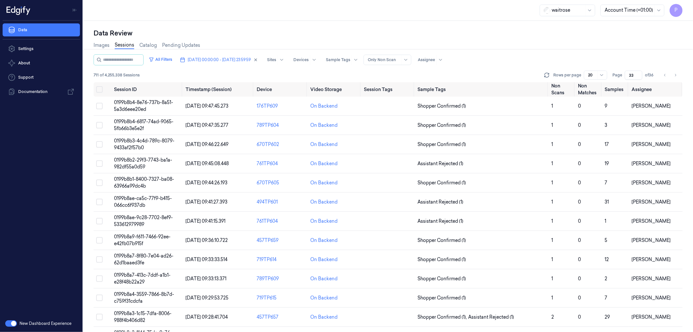
type input "33"
click at [589, 44] on div "Images Sessions Catalog Pending Updates" at bounding box center [388, 46] width 589 height 17
click at [100, 91] on button "Select all" at bounding box center [99, 89] width 6 height 6
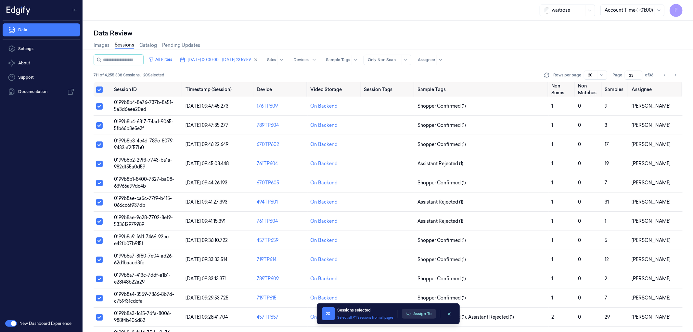
click at [423, 313] on button "Assign To" at bounding box center [419, 314] width 34 height 10
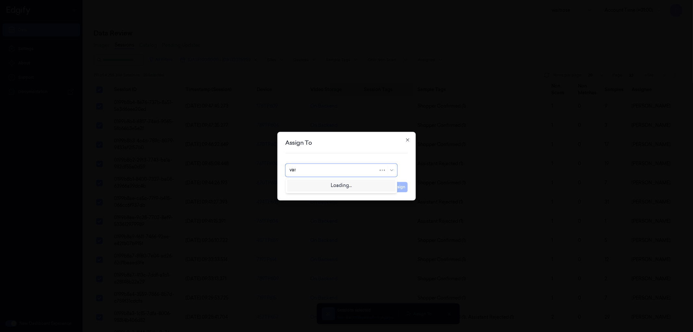
type input "vars"
click at [318, 196] on div "[PERSON_NAME] g" at bounding box center [340, 195] width 103 height 7
click at [398, 187] on button "Assign" at bounding box center [399, 187] width 18 height 10
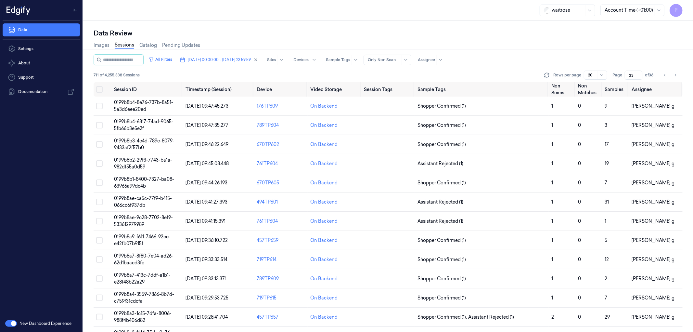
drag, startPoint x: 635, startPoint y: 75, endPoint x: 627, endPoint y: 75, distance: 7.8
click at [627, 75] on input "33" at bounding box center [634, 74] width 18 height 9
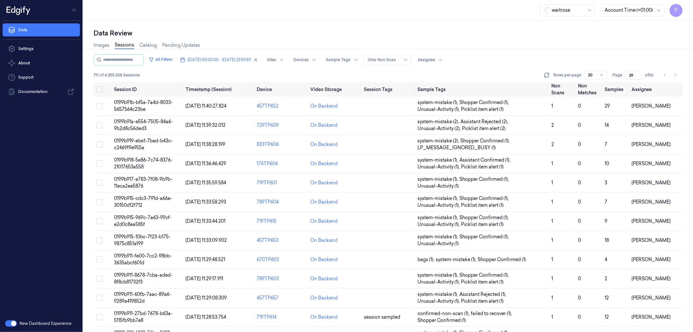
click at [626, 75] on input "29" at bounding box center [634, 74] width 18 height 9
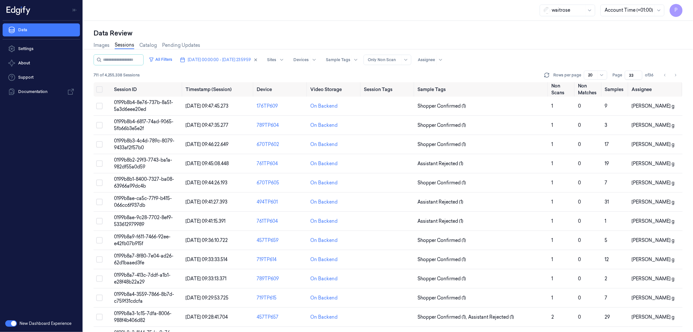
click at [589, 54] on div "Images Sessions Catalog Pending Updates" at bounding box center [388, 46] width 589 height 17
drag, startPoint x: 632, startPoint y: 74, endPoint x: 627, endPoint y: 75, distance: 5.0
click at [627, 75] on input "33" at bounding box center [634, 74] width 18 height 9
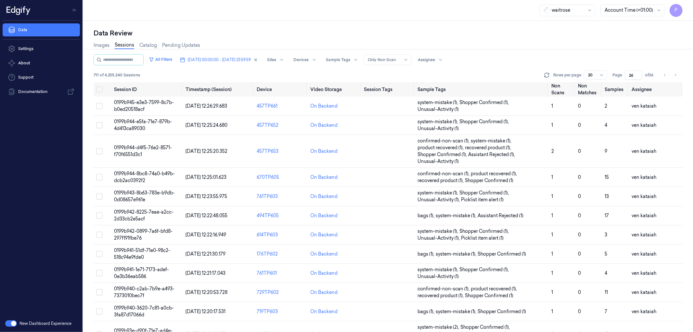
drag, startPoint x: 634, startPoint y: 73, endPoint x: 624, endPoint y: 75, distance: 10.0
click at [624, 75] on div "Page 26 of 36" at bounding box center [633, 74] width 43 height 9
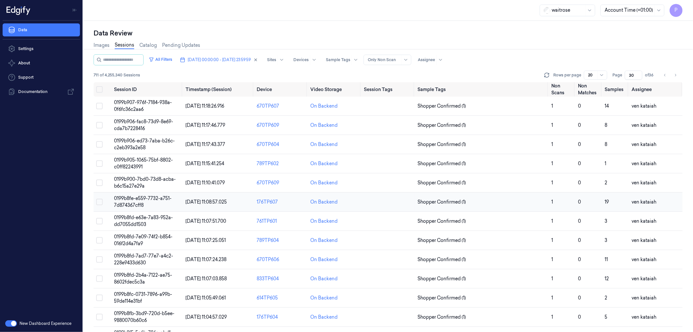
type input "30"
click at [521, 67] on div "All Filters [DATE] 00:00:00 - [DATE] 23:59:59 Sites Devices Sample Tags Alert T…" at bounding box center [388, 68] width 589 height 28
click at [232, 60] on span "[DATE] 00:00:00 - [DATE] 23:59:59" at bounding box center [219, 60] width 63 height 6
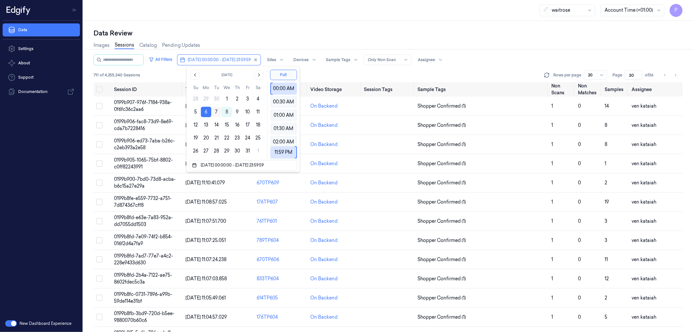
click at [215, 112] on button "7" at bounding box center [216, 112] width 10 height 10
click at [218, 112] on button "7" at bounding box center [216, 112] width 10 height 10
type input "[DATE] 00:00:00 - [DATE] 23:59:59"
click at [324, 38] on div "Images Sessions Catalog Pending Updates" at bounding box center [388, 46] width 589 height 17
type input "1"
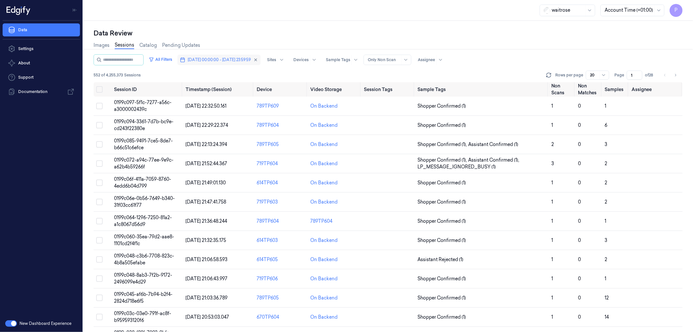
click at [229, 57] on span "[DATE] 00:00:00 - [DATE] 23:59:59" at bounding box center [219, 60] width 63 height 6
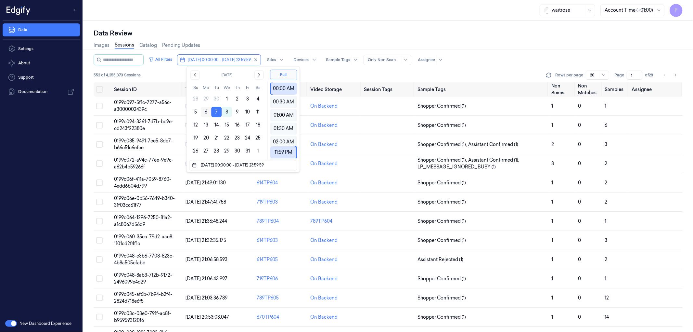
click at [205, 114] on button "6" at bounding box center [206, 112] width 10 height 10
click at [205, 112] on button "6" at bounding box center [206, 112] width 10 height 10
type input "[DATE] 00:00:00 - [DATE] 23:59:59"
click at [482, 35] on div "Data Review" at bounding box center [388, 33] width 589 height 9
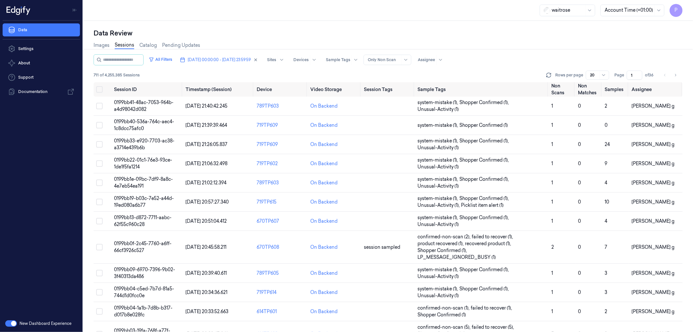
drag, startPoint x: 633, startPoint y: 74, endPoint x: 628, endPoint y: 75, distance: 5.0
click at [628, 75] on input "1" at bounding box center [635, 74] width 16 height 9
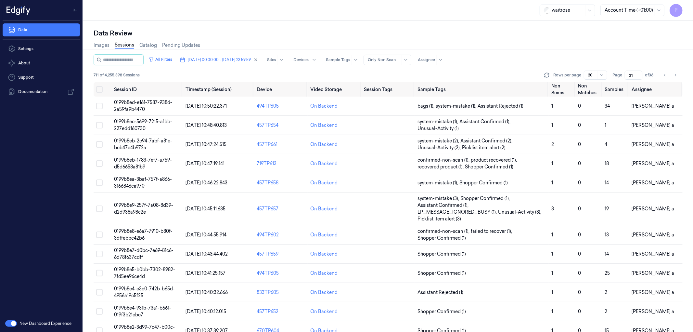
type input "31"
click at [584, 50] on div "Images Sessions Catalog Pending Updates" at bounding box center [388, 46] width 589 height 17
click at [235, 55] on button "[DATE] 00:00:00 - [DATE] 23:59:59" at bounding box center [218, 60] width 83 height 10
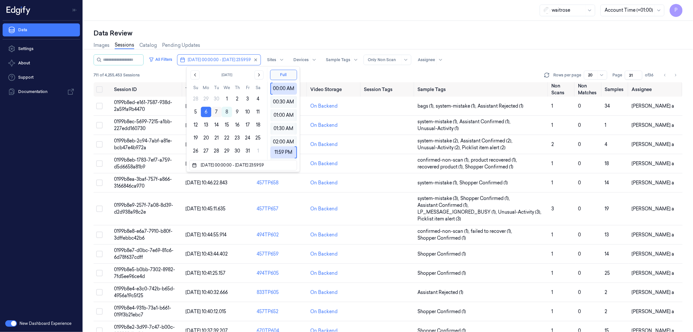
click at [218, 111] on button "7" at bounding box center [216, 112] width 10 height 10
click at [217, 111] on button "7" at bounding box center [216, 112] width 10 height 10
type input "[DATE] 00:00:00 - [DATE] 23:59:59"
click at [298, 32] on div "Data Review" at bounding box center [388, 33] width 589 height 9
type input "1"
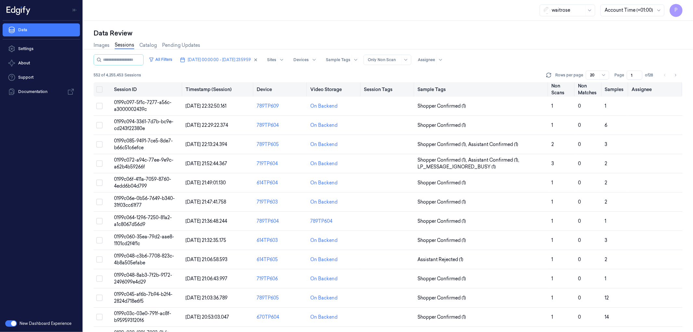
click at [101, 88] on button "Select all" at bounding box center [99, 89] width 6 height 6
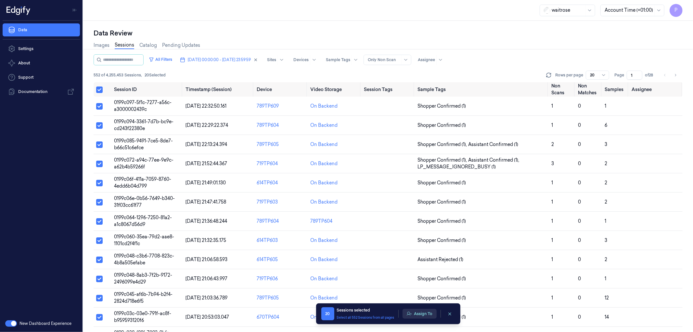
click at [415, 314] on button "Assign To" at bounding box center [419, 314] width 34 height 10
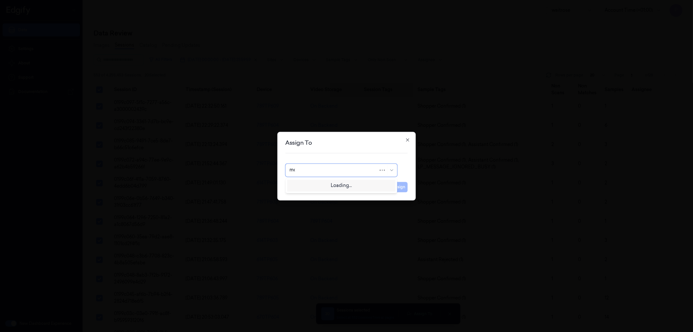
type input "moh"
click at [324, 187] on div "[PERSON_NAME]" at bounding box center [340, 184] width 103 height 7
click at [404, 187] on button "Assign" at bounding box center [399, 187] width 18 height 10
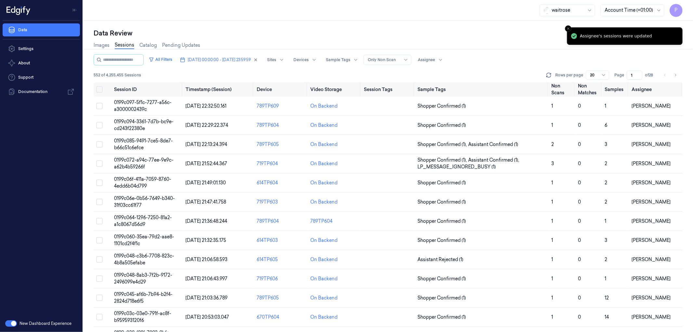
click at [509, 32] on div "Data Review" at bounding box center [388, 33] width 589 height 9
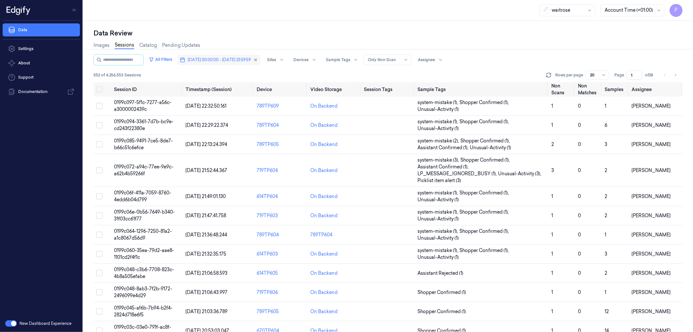
click at [226, 59] on span "07/10/2025 00:00:00 - 07/10/2025 23:59:59" at bounding box center [219, 60] width 63 height 6
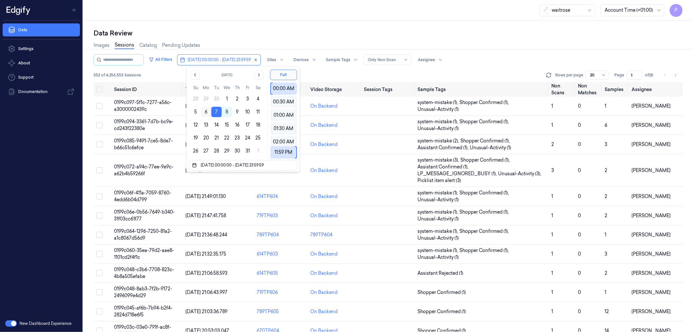
click at [205, 112] on button "6" at bounding box center [206, 112] width 10 height 10
type input "[DATE] 00:00:00 - [DATE] 23:59:59"
click at [348, 36] on div "Data Review" at bounding box center [388, 33] width 589 height 9
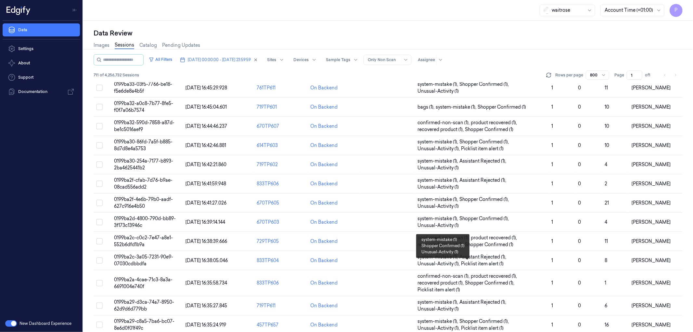
scroll to position [4619, 0]
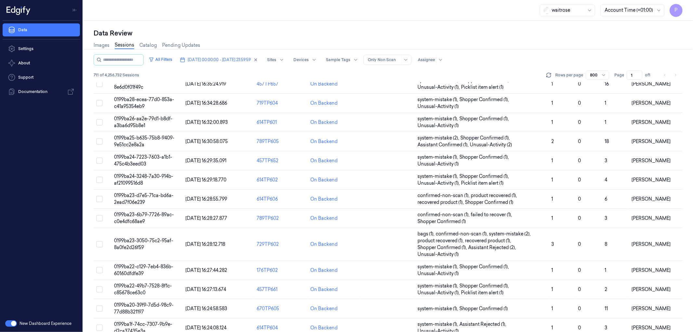
click at [383, 5] on div "waitrose Account Time (+01:00) P" at bounding box center [388, 10] width 610 height 21
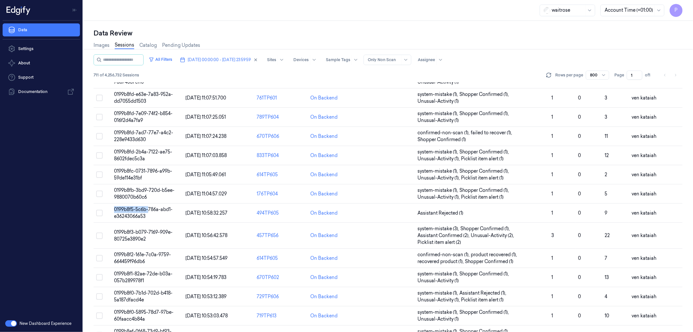
click at [89, 212] on div "Data Review Images Sessions Catalog Pending Updates All Filters [DATE] 00:00:00…" at bounding box center [388, 176] width 610 height 311
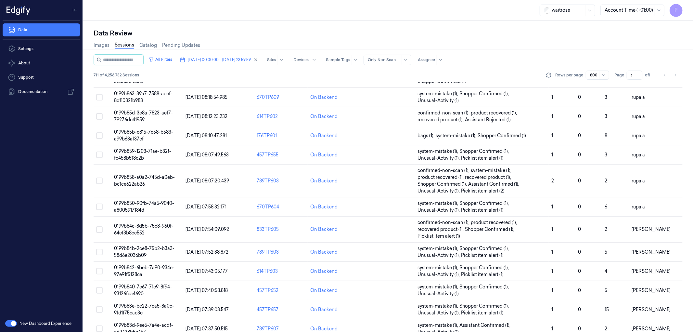
scroll to position [13809, 0]
